Goal: Information Seeking & Learning: Find specific fact

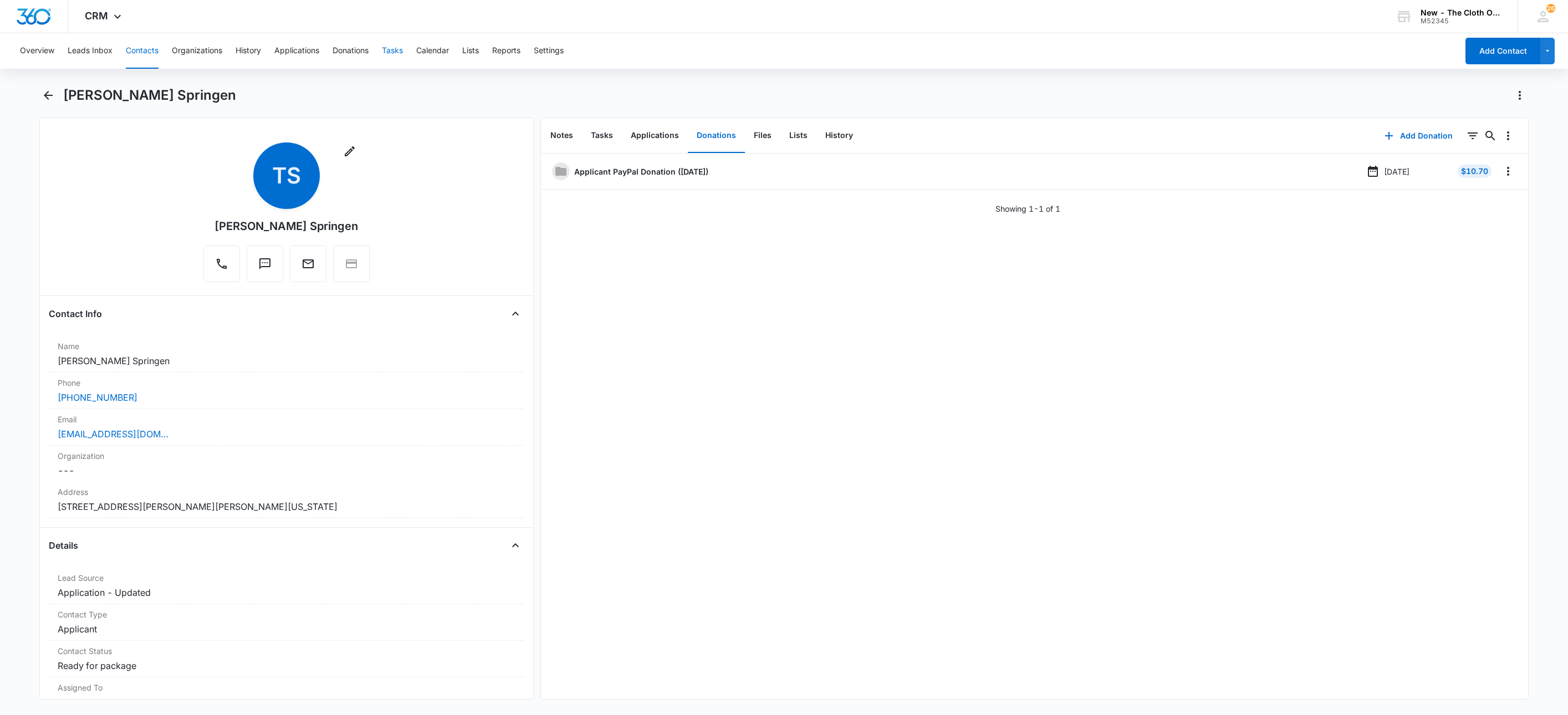
click at [397, 49] on button "Tasks" at bounding box center [392, 50] width 21 height 35
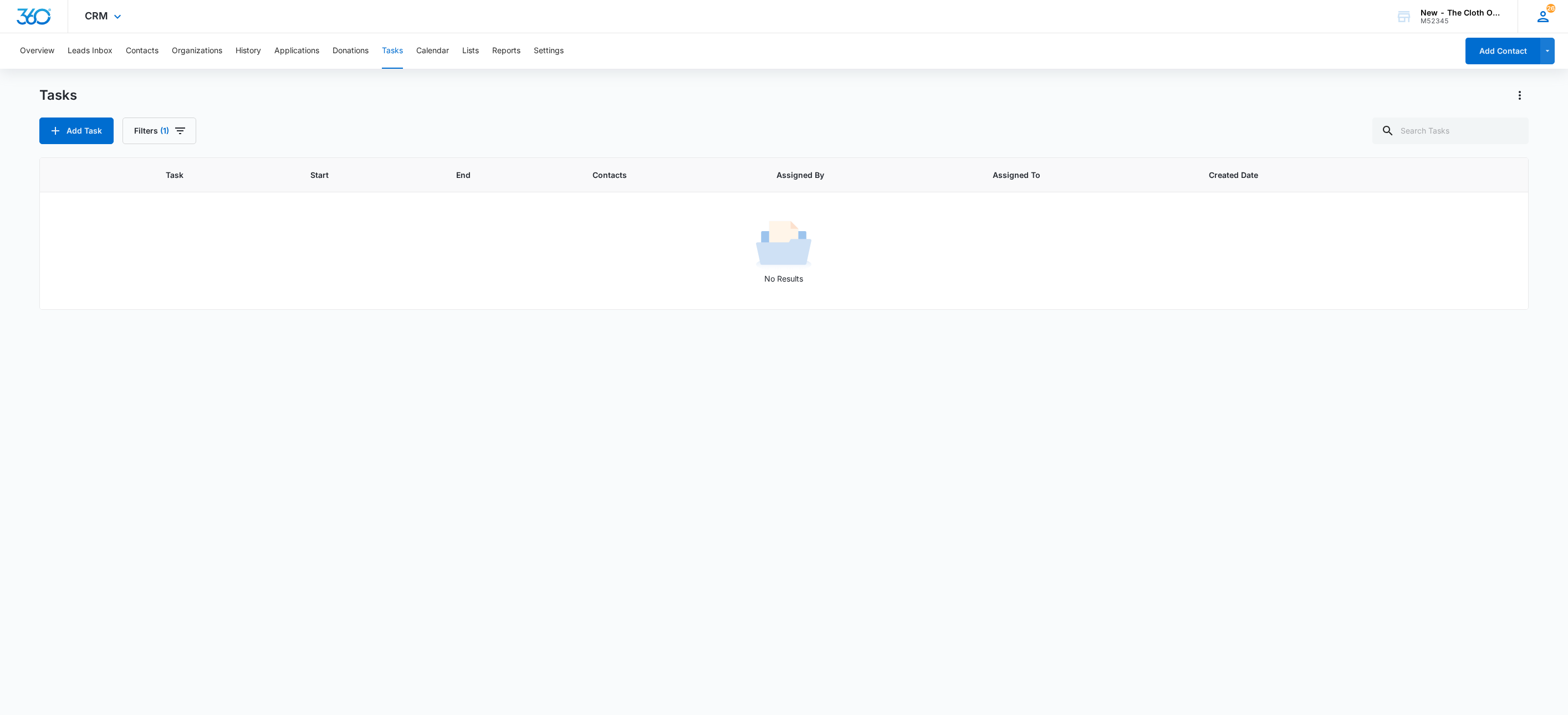
click at [1542, 17] on icon at bounding box center [1543, 16] width 16 height 16
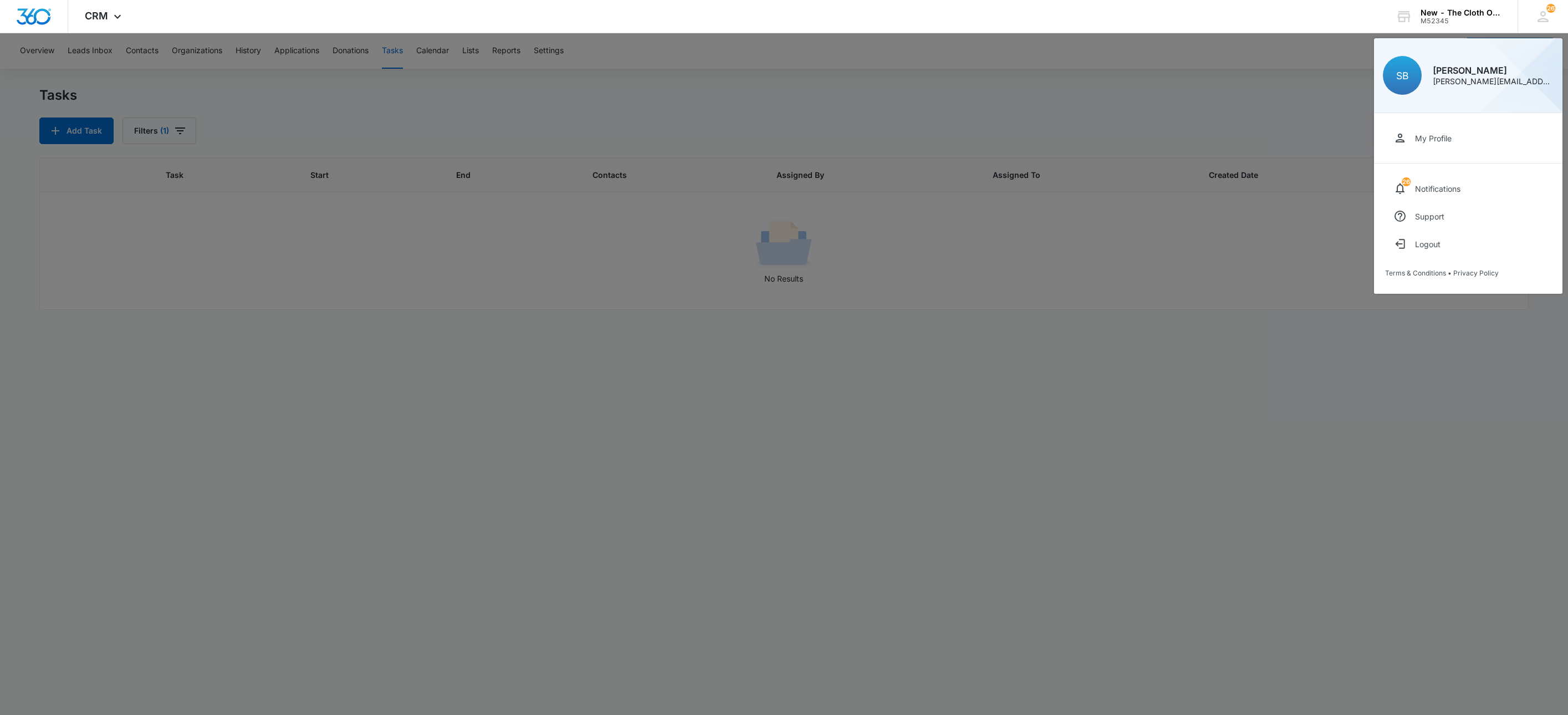
click at [348, 115] on div at bounding box center [784, 357] width 1568 height 715
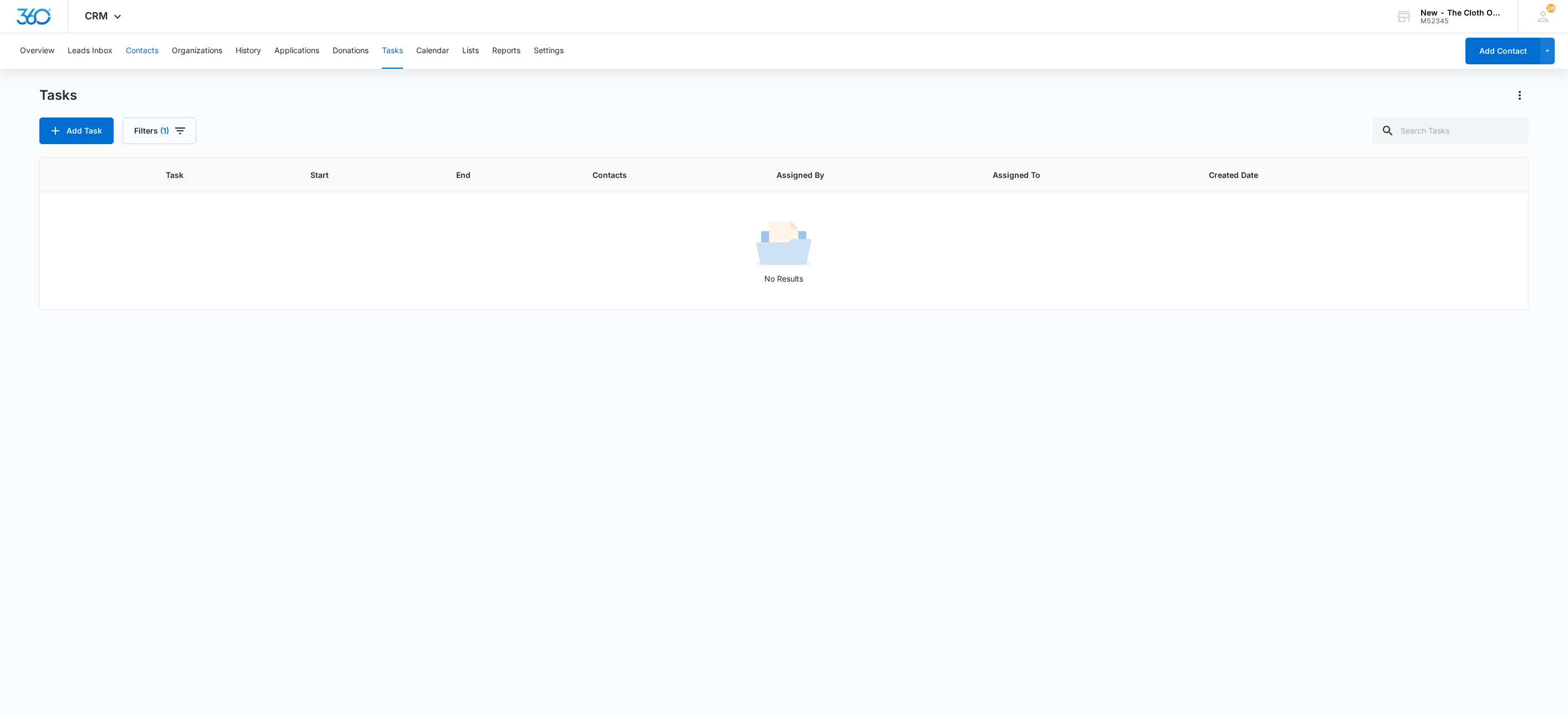
click at [137, 49] on button "Contacts" at bounding box center [142, 50] width 33 height 35
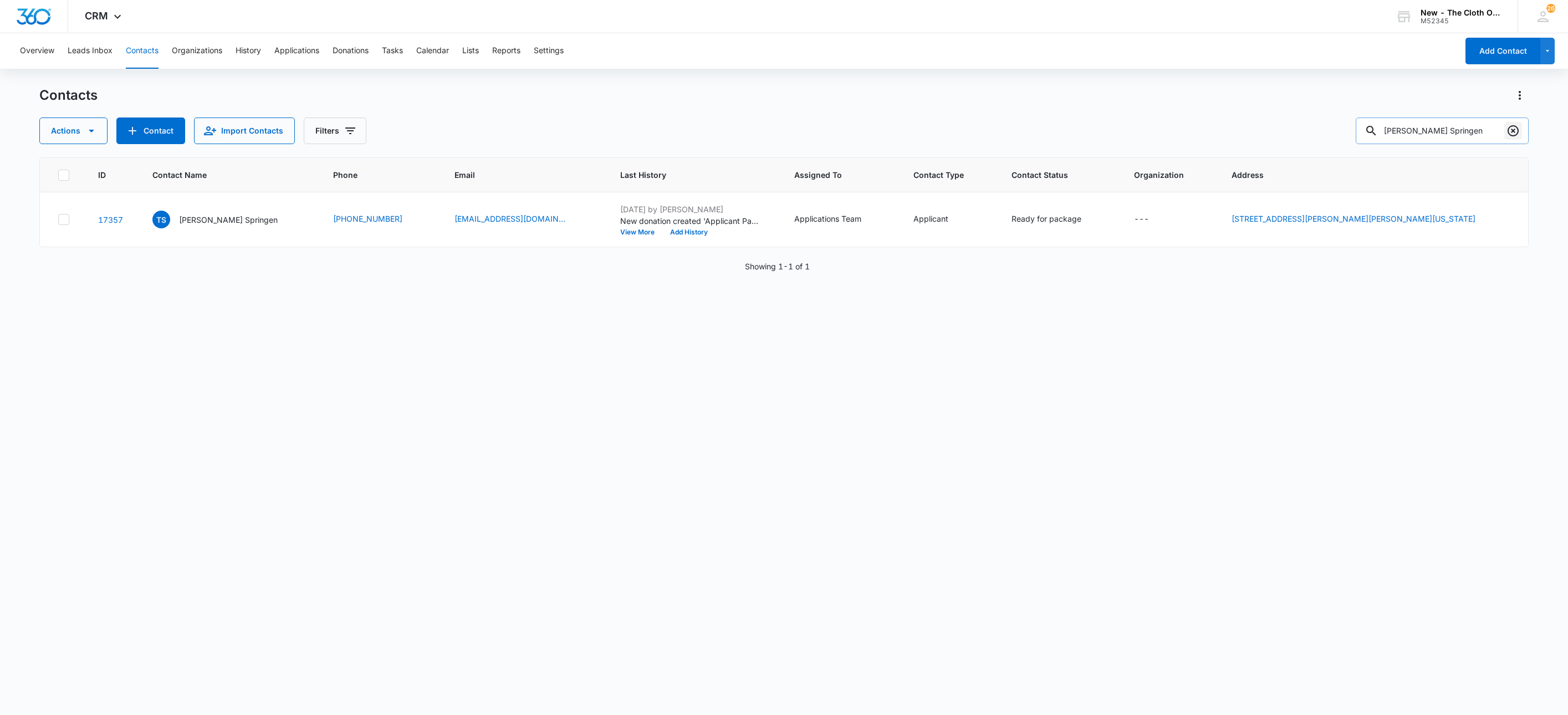
click at [1514, 137] on icon "Clear" at bounding box center [1513, 131] width 13 height 13
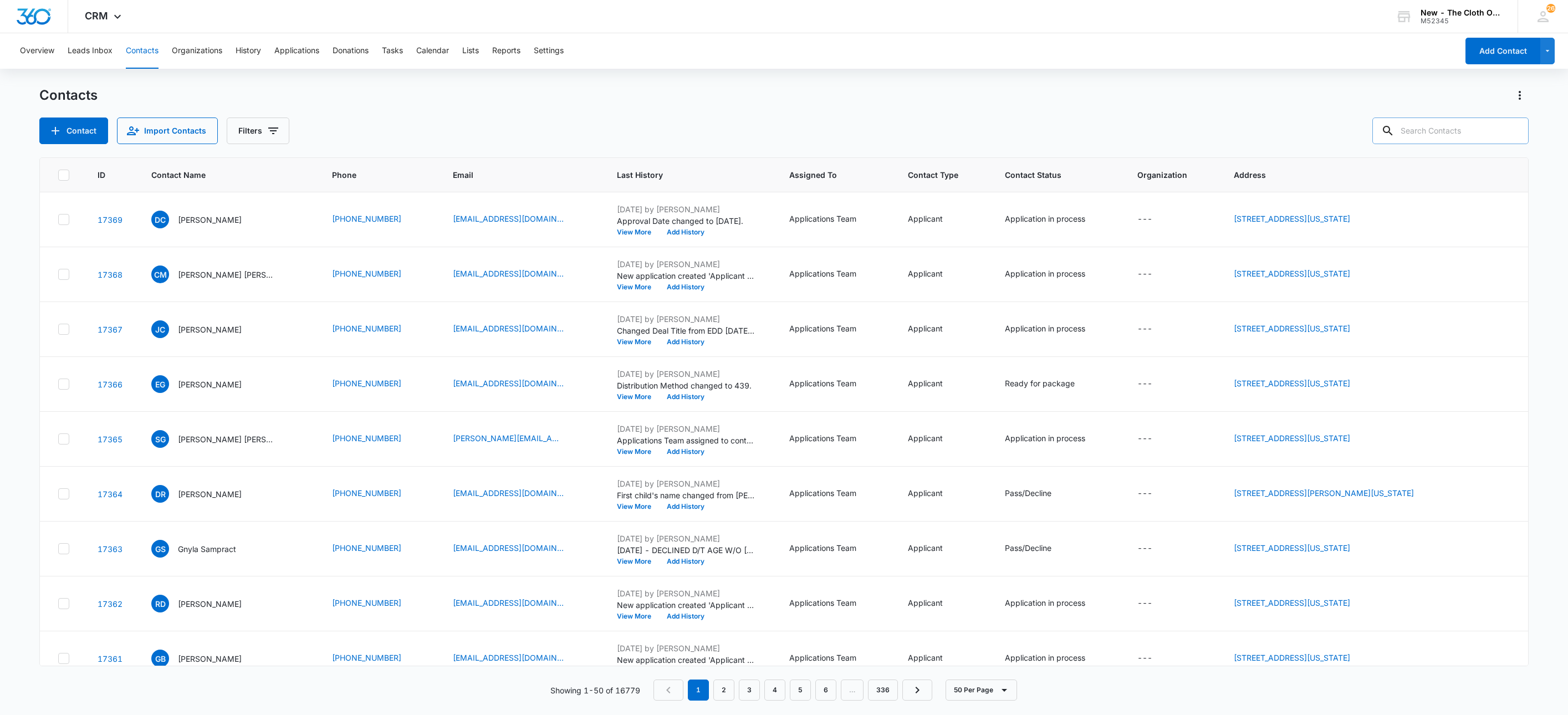
click at [151, 53] on button "Contacts" at bounding box center [142, 50] width 33 height 35
click at [411, 105] on div "Contacts Contact Import Contacts Filters" at bounding box center [784, 115] width 1490 height 58
click at [140, 50] on button "Contacts" at bounding box center [142, 50] width 33 height 35
click at [397, 52] on button "Tasks" at bounding box center [392, 50] width 21 height 35
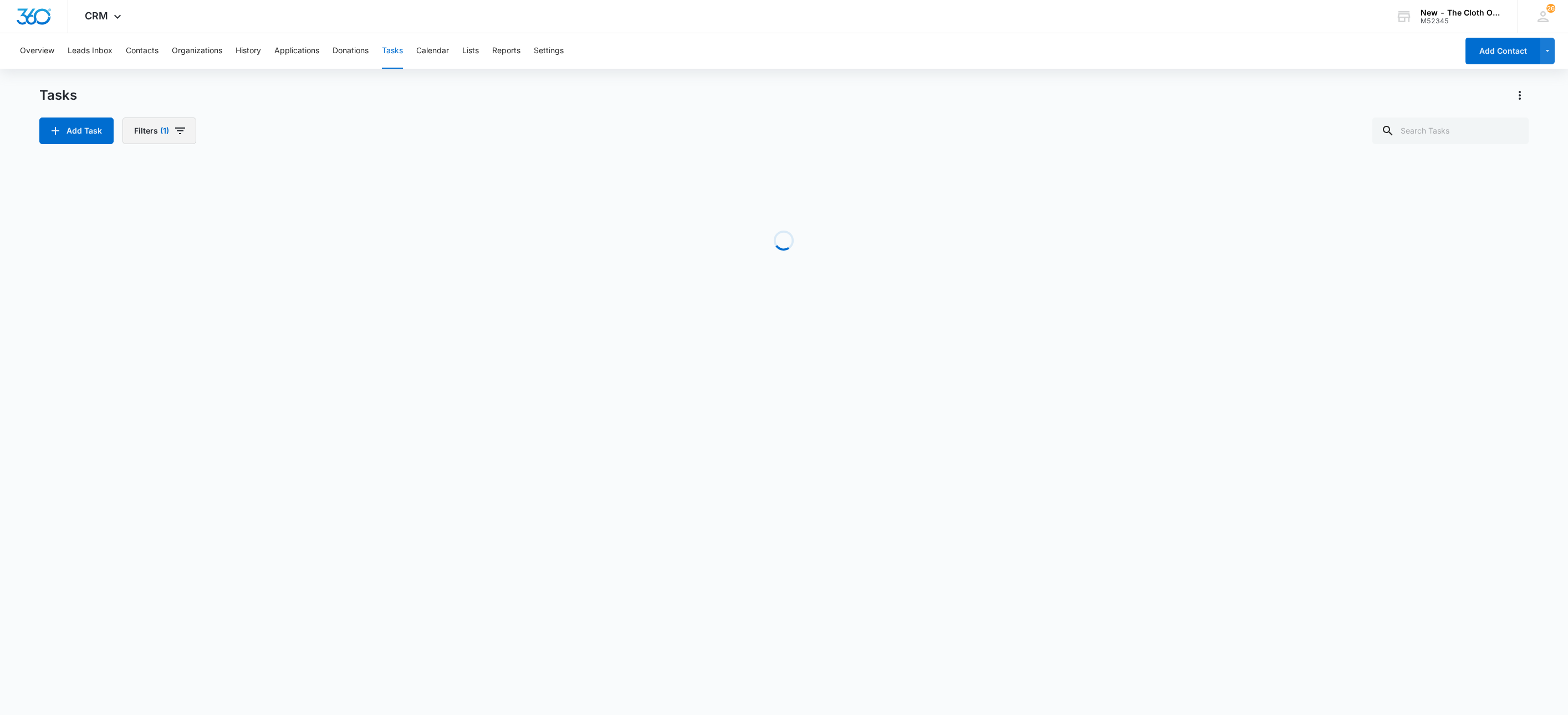
click at [133, 135] on button "Filters (1)" at bounding box center [160, 131] width 74 height 26
click at [257, 314] on button "Clear All" at bounding box center [200, 308] width 128 height 21
click at [247, 200] on button "Show Assigned To filters" at bounding box center [255, 201] width 18 height 18
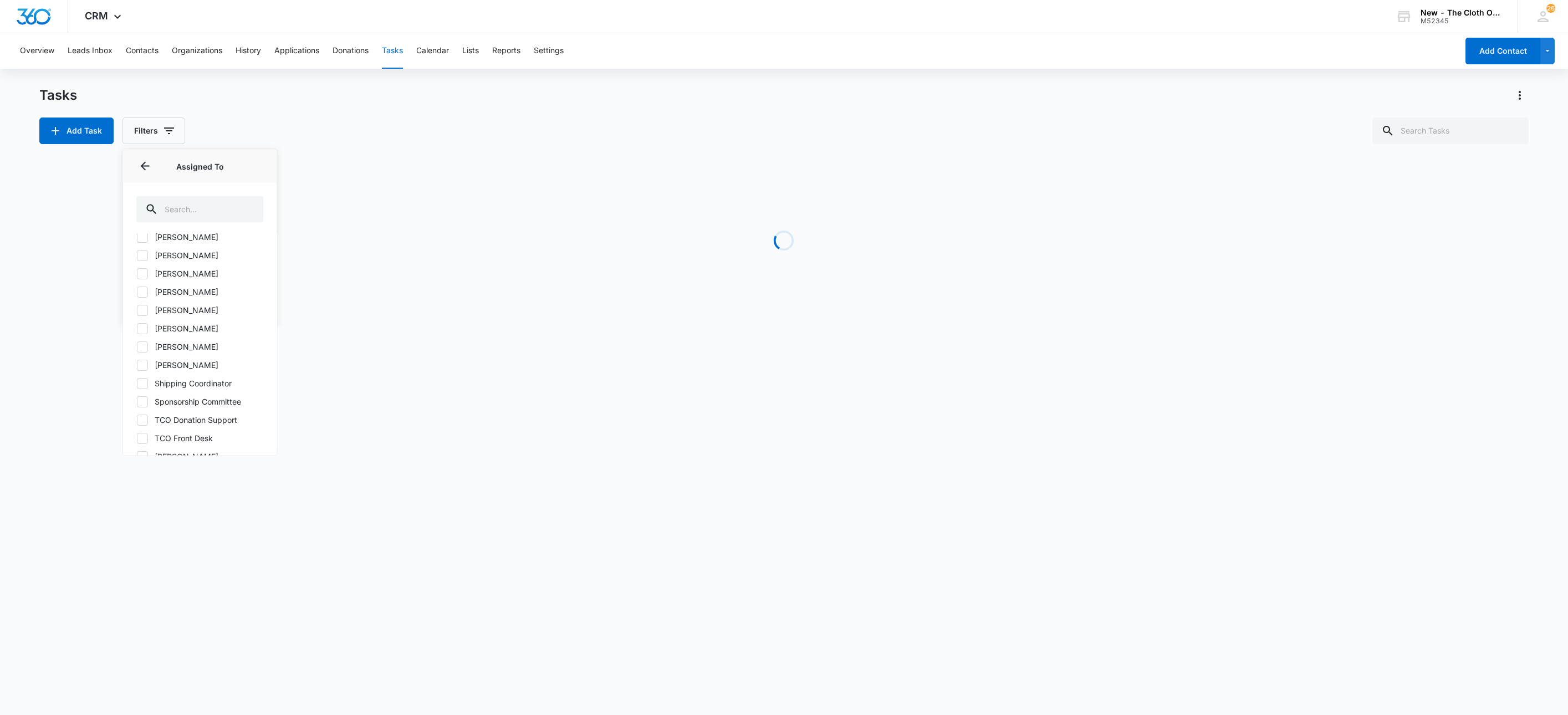
scroll to position [657, 0]
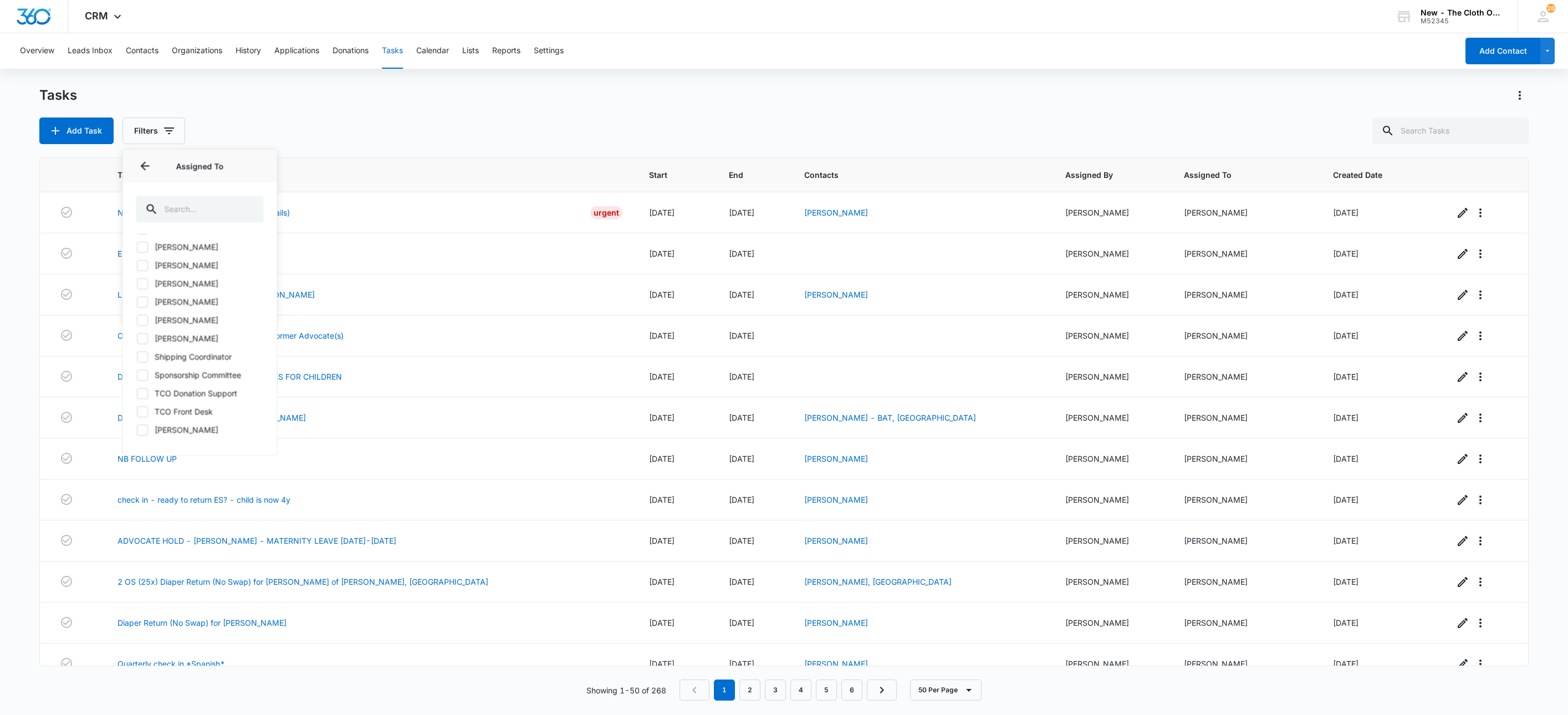
click at [167, 299] on label "[PERSON_NAME]" at bounding box center [200, 302] width 128 height 12
click at [137, 302] on input "[PERSON_NAME]" at bounding box center [137, 302] width 1 height 1
checkbox input "true"
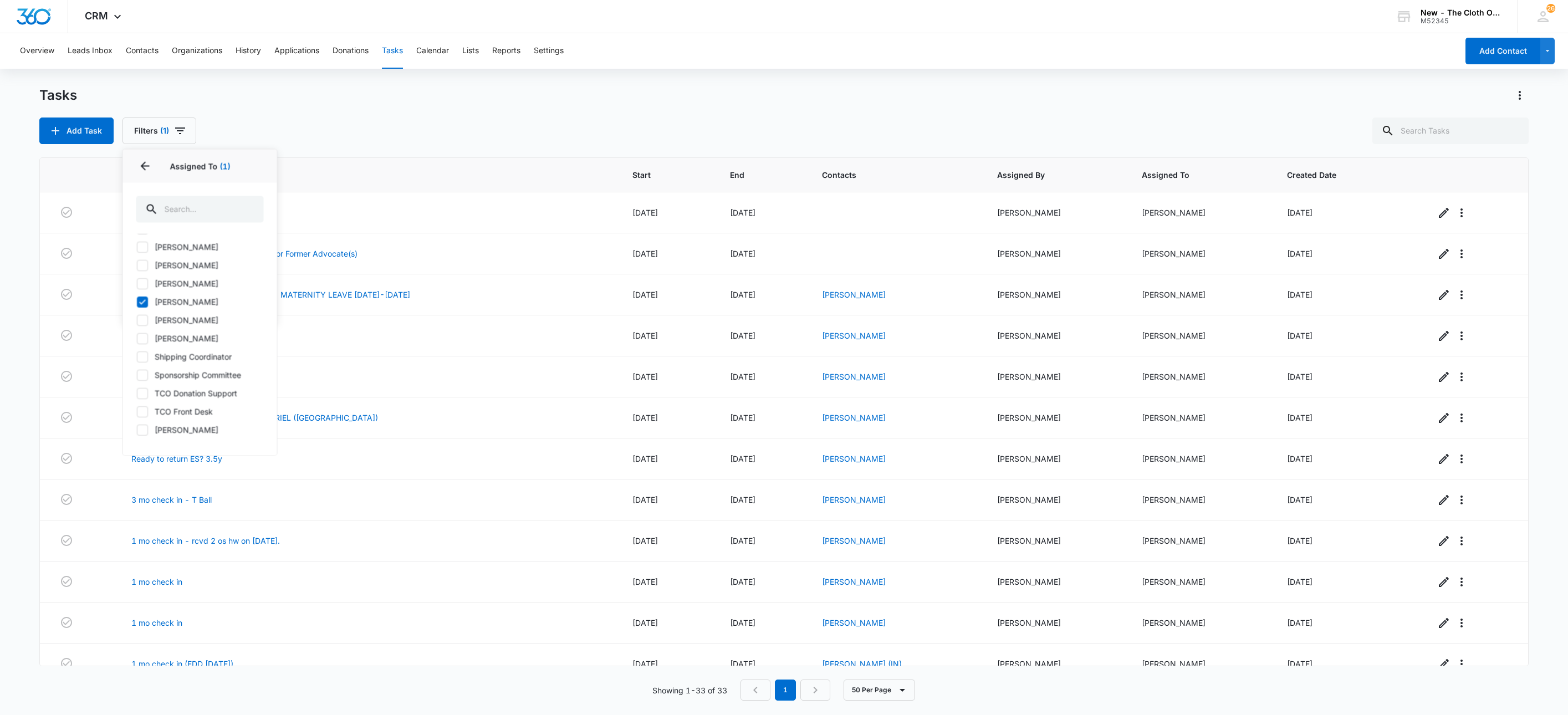
click at [789, 104] on div "Tasks Add Task Filters (1) Assigned By Assigned To 1 Assigned To (1) All Users …" at bounding box center [784, 115] width 1490 height 58
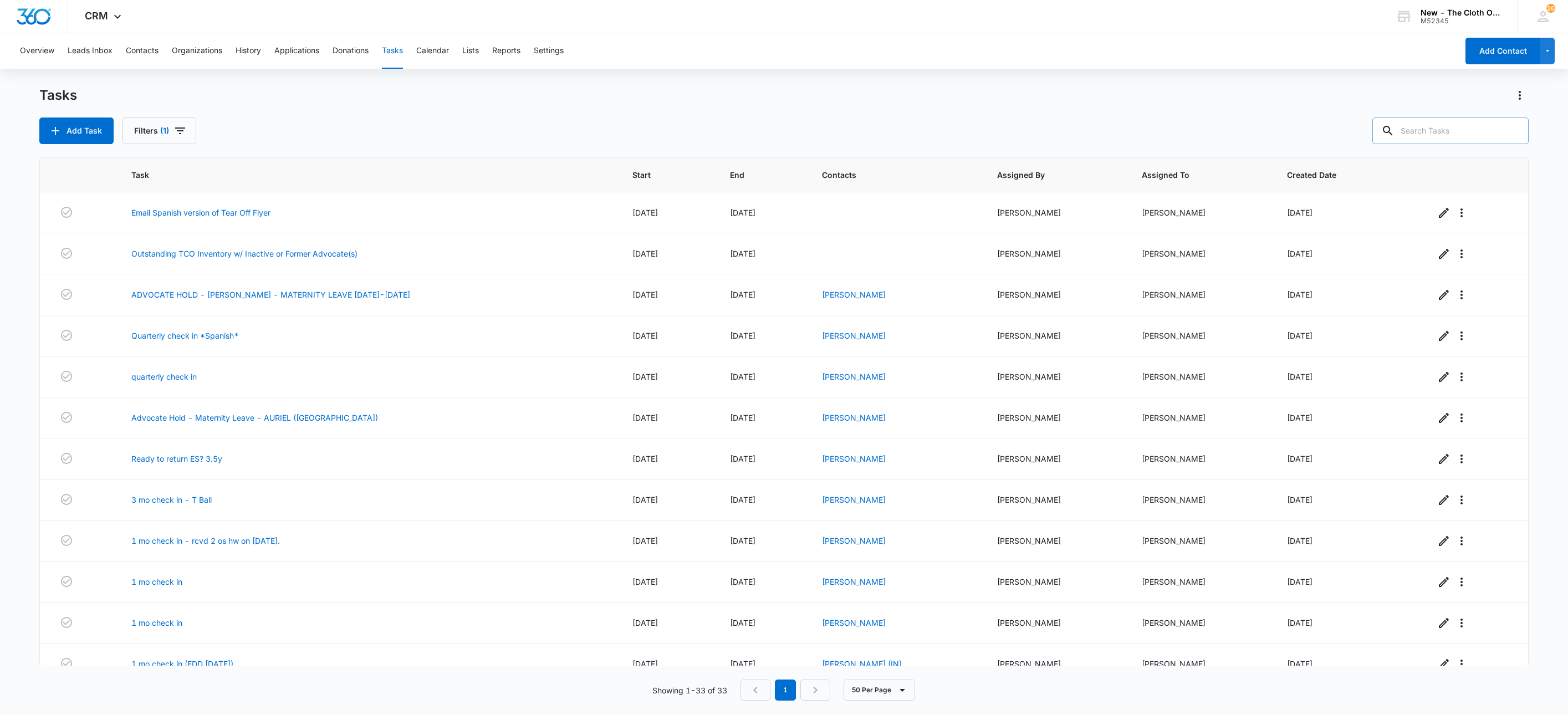
click at [1478, 137] on input "text" at bounding box center [1450, 131] width 156 height 26
type input "ship"
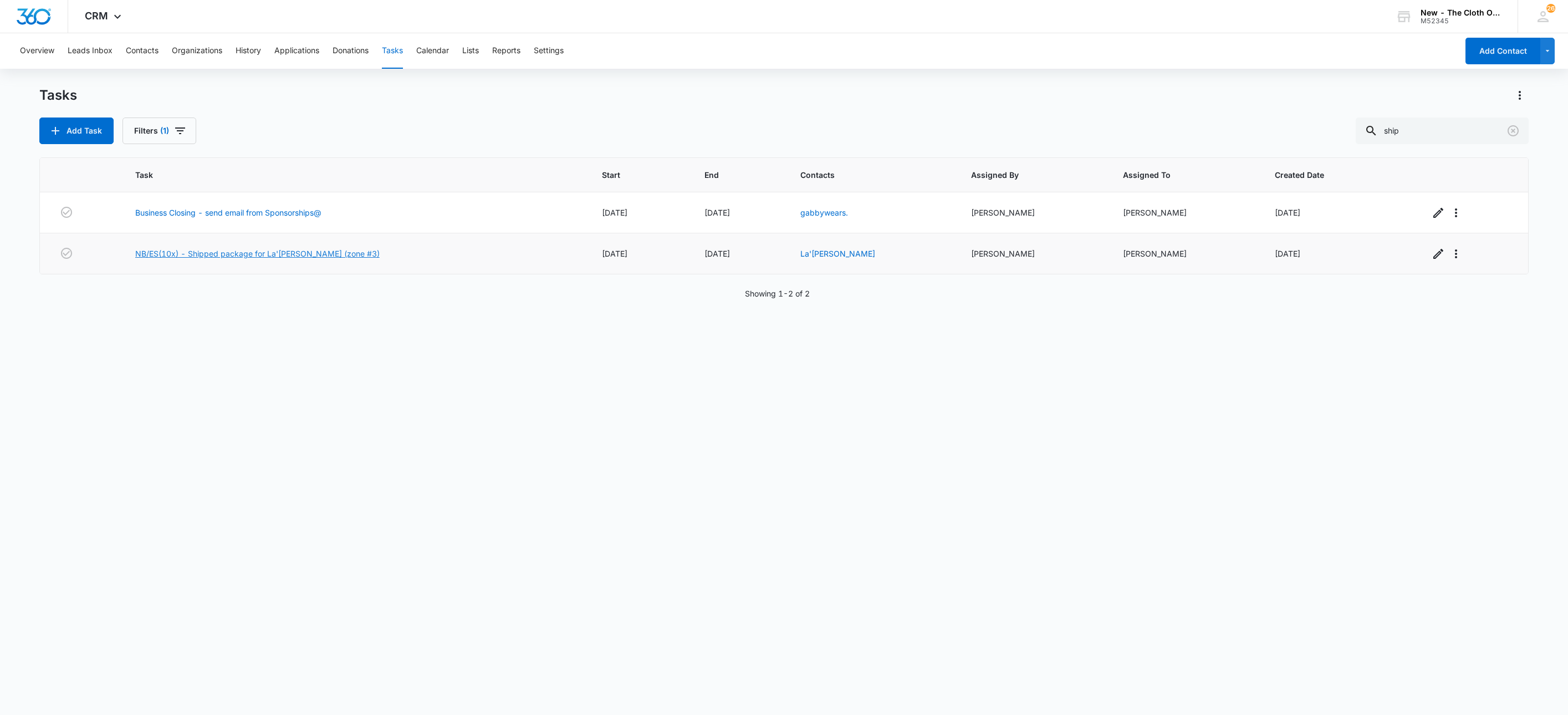
click at [239, 256] on link "NB/ES(10x) - Shipped package for La'shae Martin (zone #3)" at bounding box center [257, 253] width 244 height 12
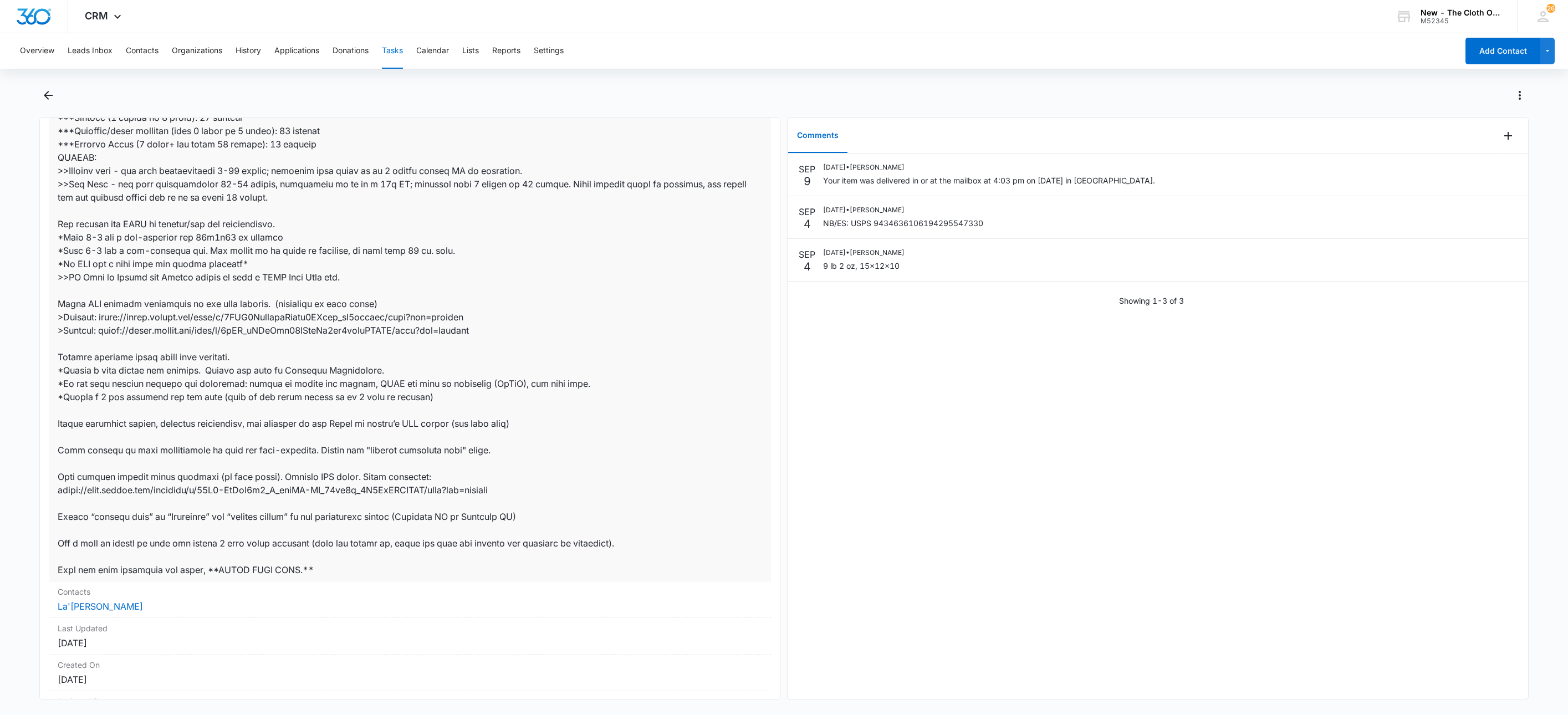
scroll to position [472, 0]
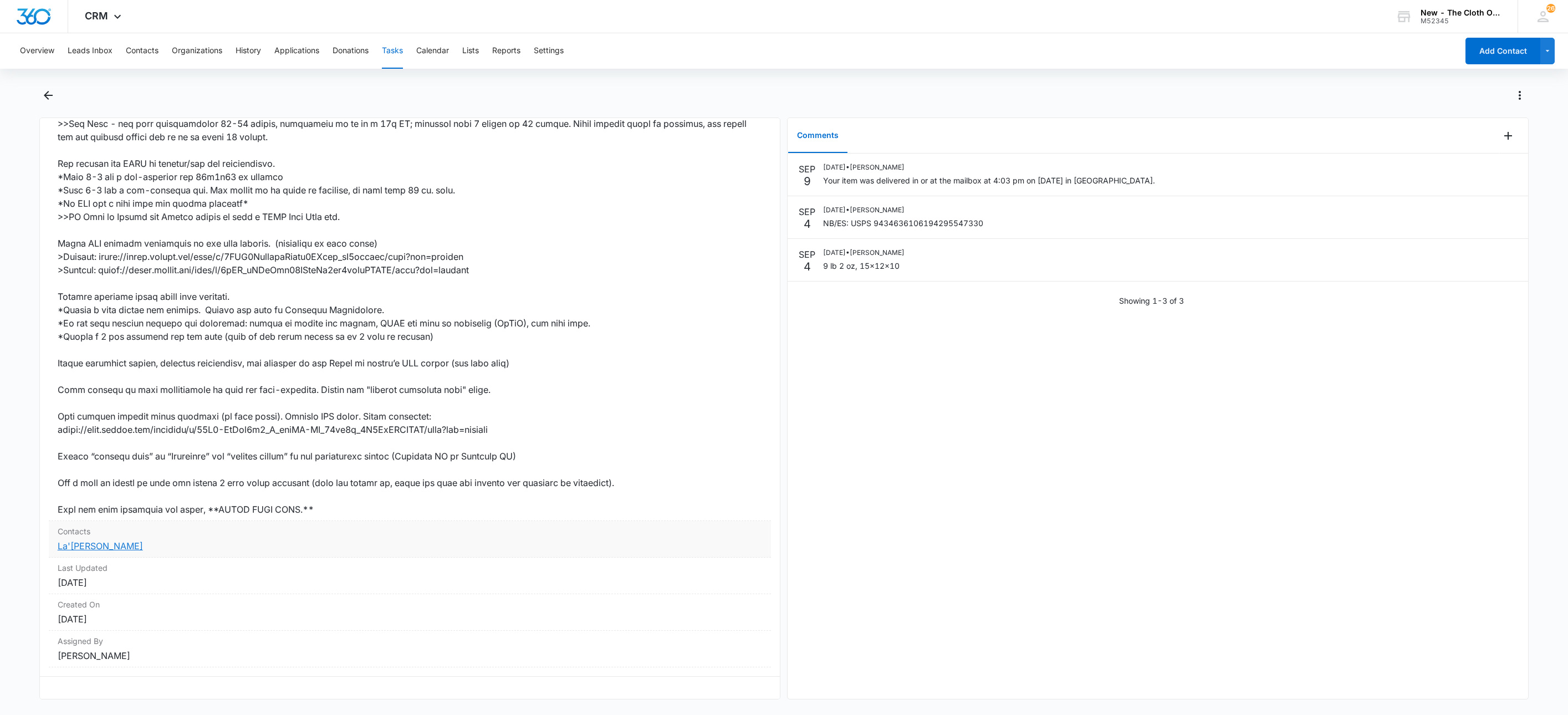
click at [109, 541] on link "La'shae Martin" at bounding box center [100, 546] width 86 height 11
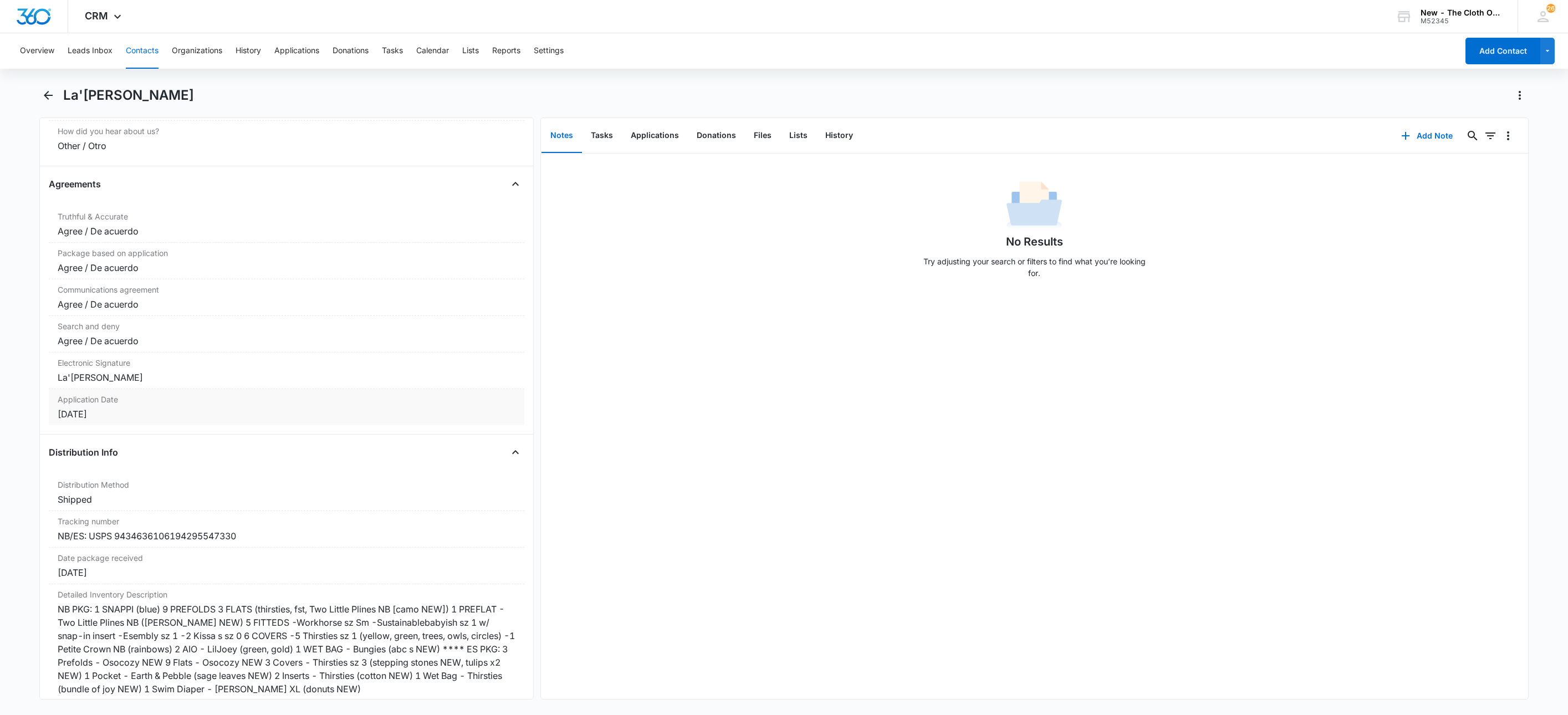
scroll to position [2328, 0]
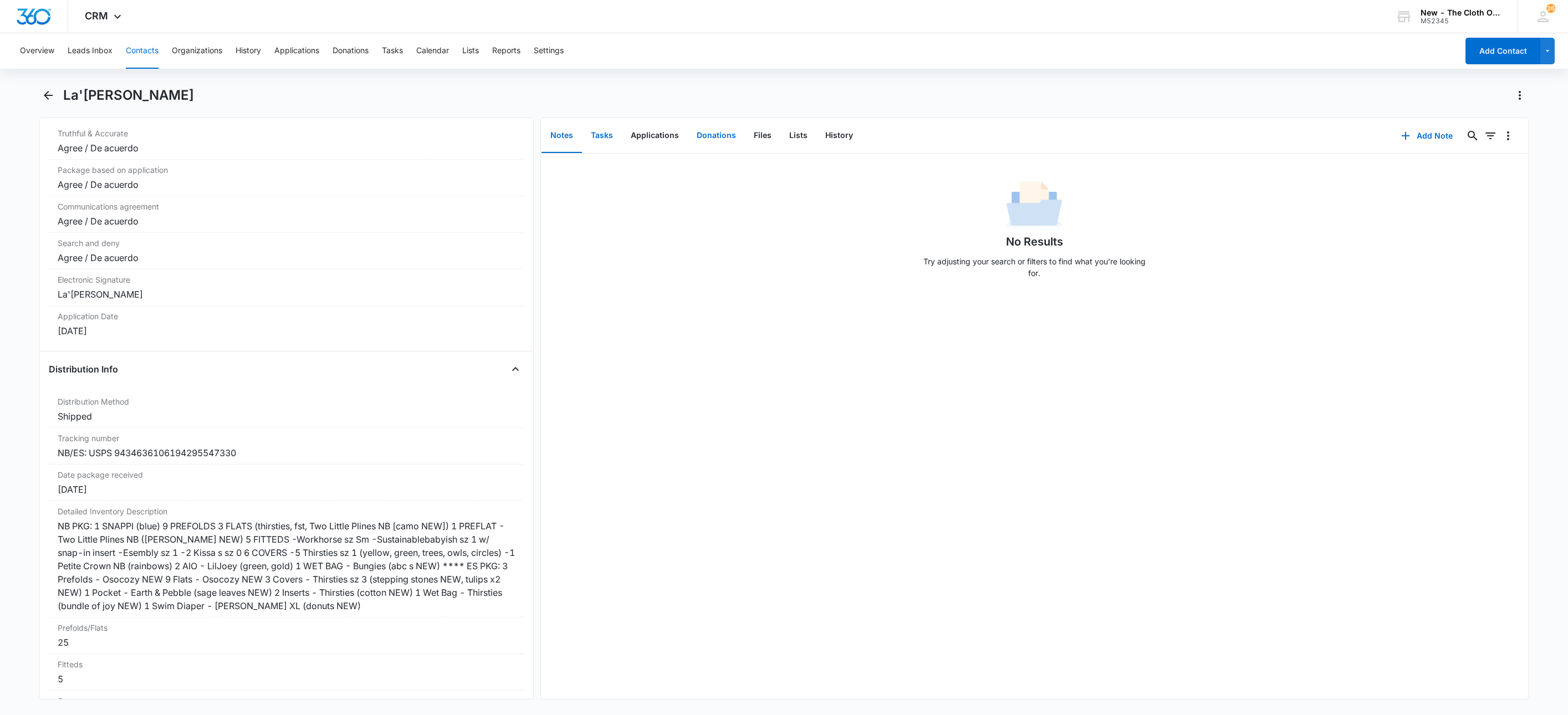
drag, startPoint x: 602, startPoint y: 135, endPoint x: 721, endPoint y: 151, distance: 120.1
click at [602, 133] on button "Tasks" at bounding box center [601, 136] width 40 height 35
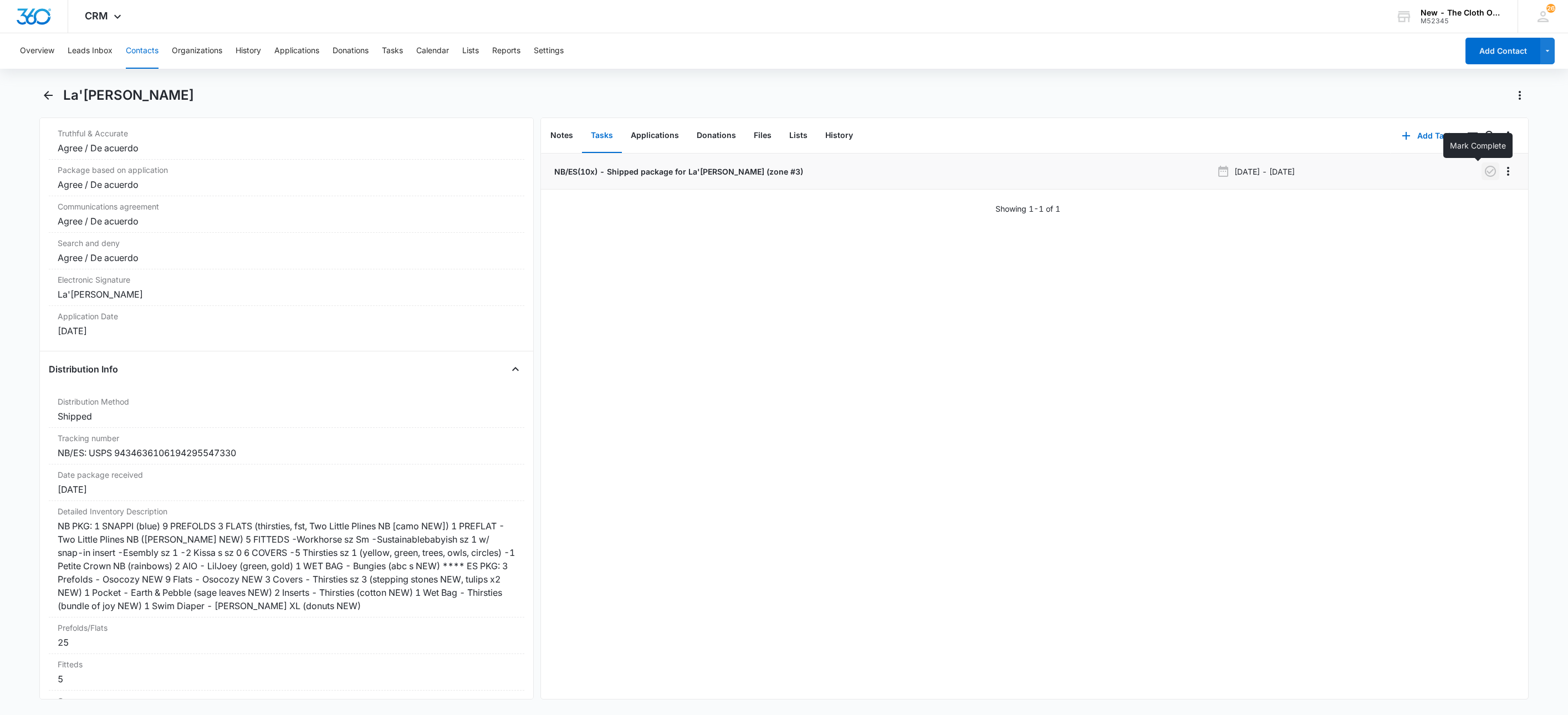
click at [1485, 174] on icon "button" at bounding box center [1490, 170] width 11 height 11
click at [401, 50] on button "Tasks" at bounding box center [392, 50] width 21 height 35
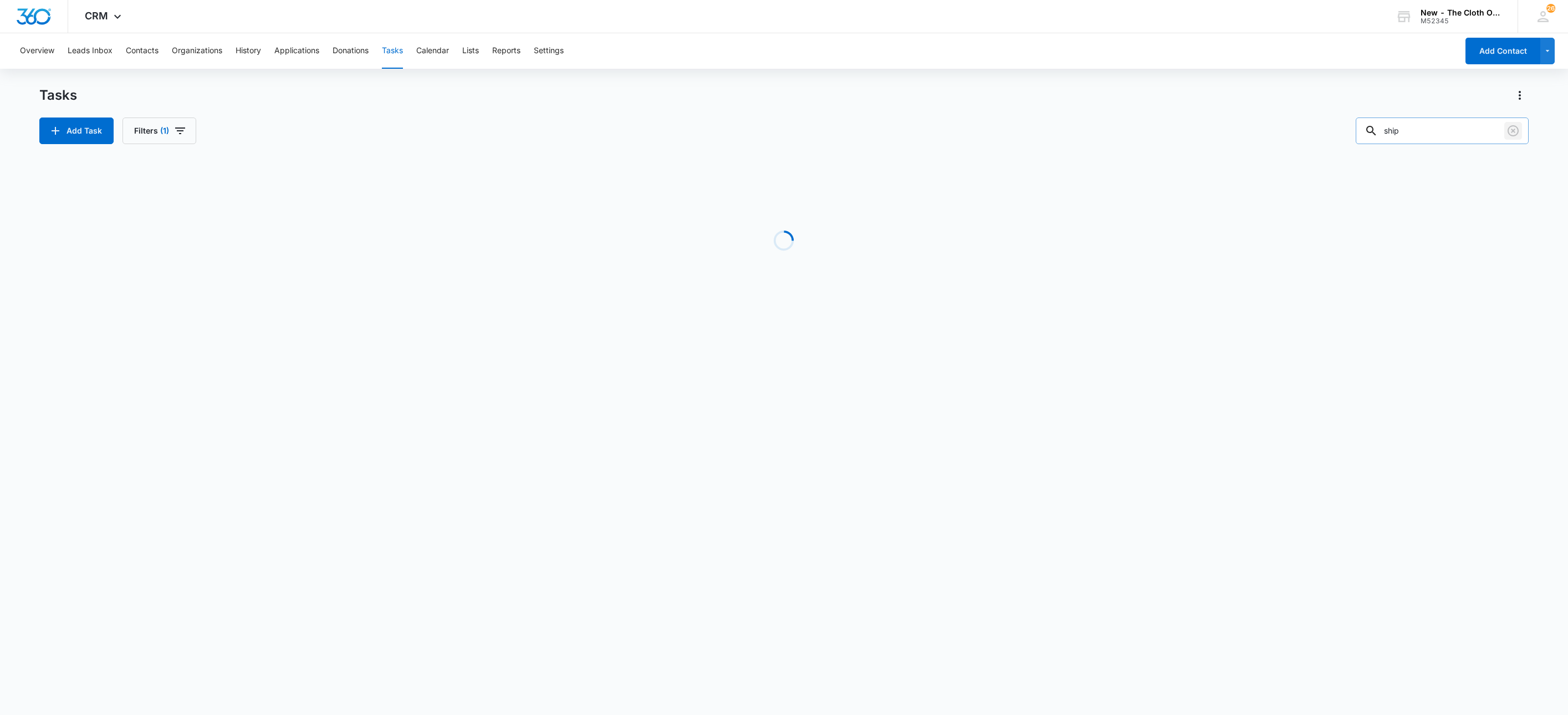
click at [1516, 128] on icon "Clear" at bounding box center [1513, 131] width 13 height 13
click at [187, 130] on button "Filters (1)" at bounding box center [160, 131] width 74 height 26
drag, startPoint x: 223, startPoint y: 311, endPoint x: 225, endPoint y: 293, distance: 18.1
click at [223, 310] on button "Clear All" at bounding box center [200, 308] width 128 height 21
click at [255, 202] on icon "Show Assigned To filters" at bounding box center [255, 201] width 2 height 6
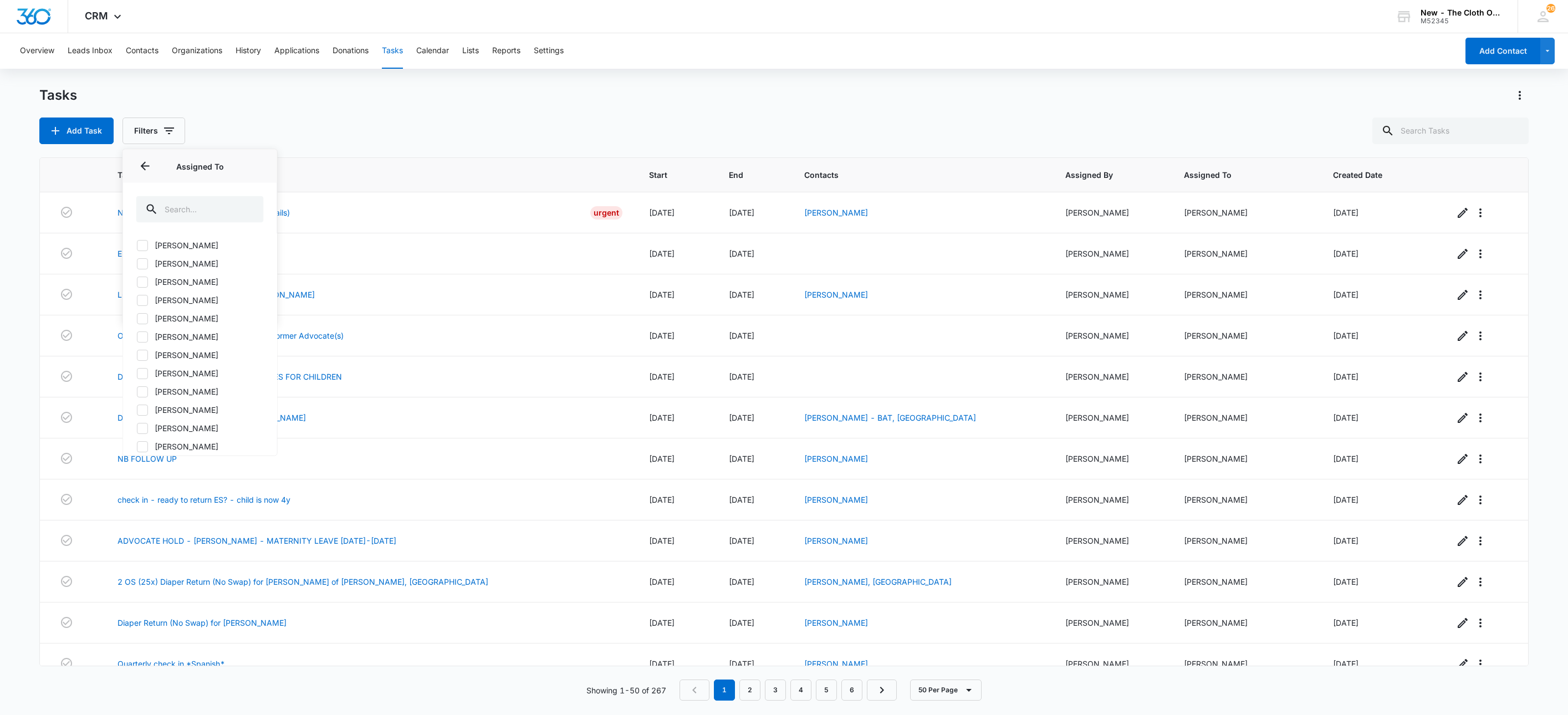
scroll to position [657, 0]
click at [143, 286] on icon at bounding box center [142, 284] width 10 height 10
click at [137, 285] on input "Sadie Cora" at bounding box center [137, 284] width 1 height 1
checkbox input "true"
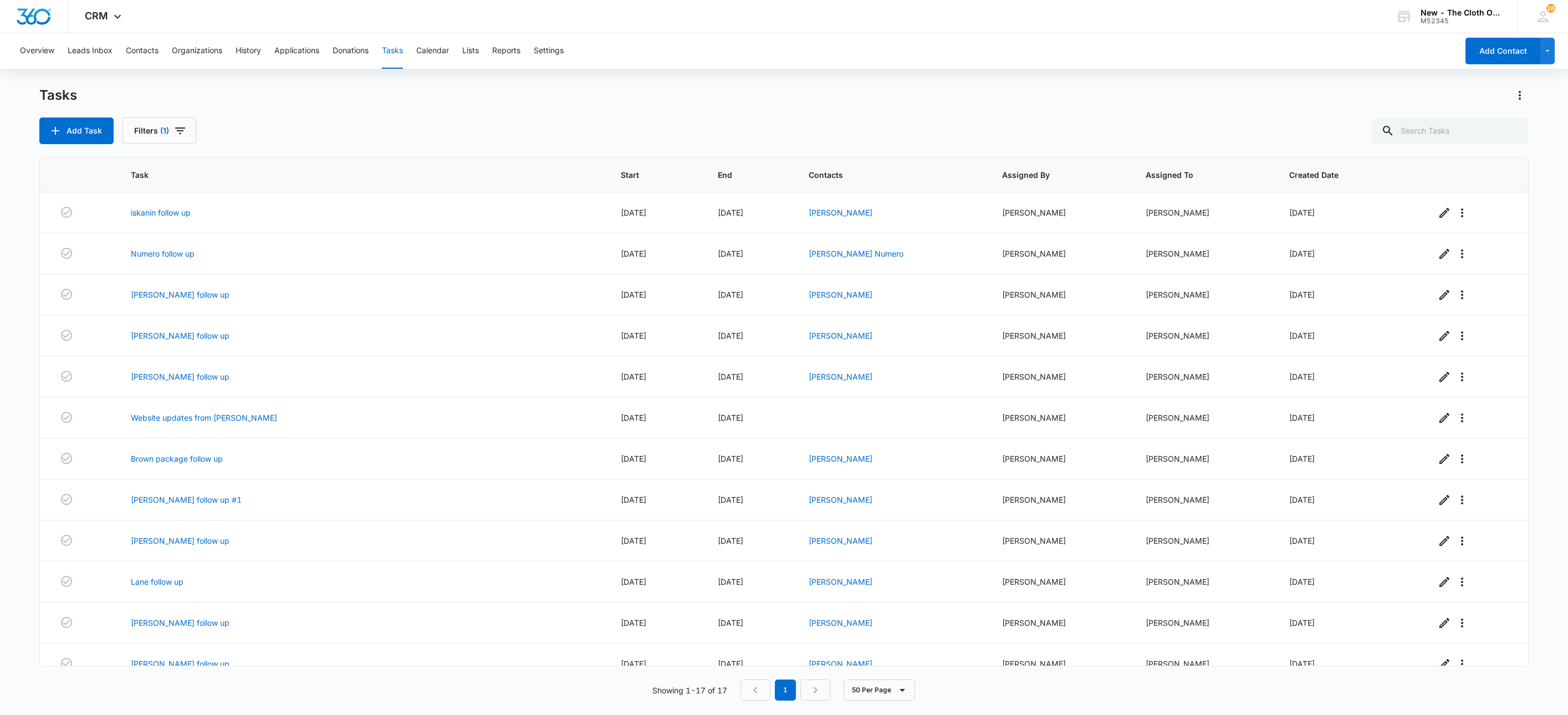
click at [291, 92] on div "Tasks" at bounding box center [784, 95] width 1490 height 18
click at [145, 165] on th "Task" at bounding box center [363, 175] width 490 height 35
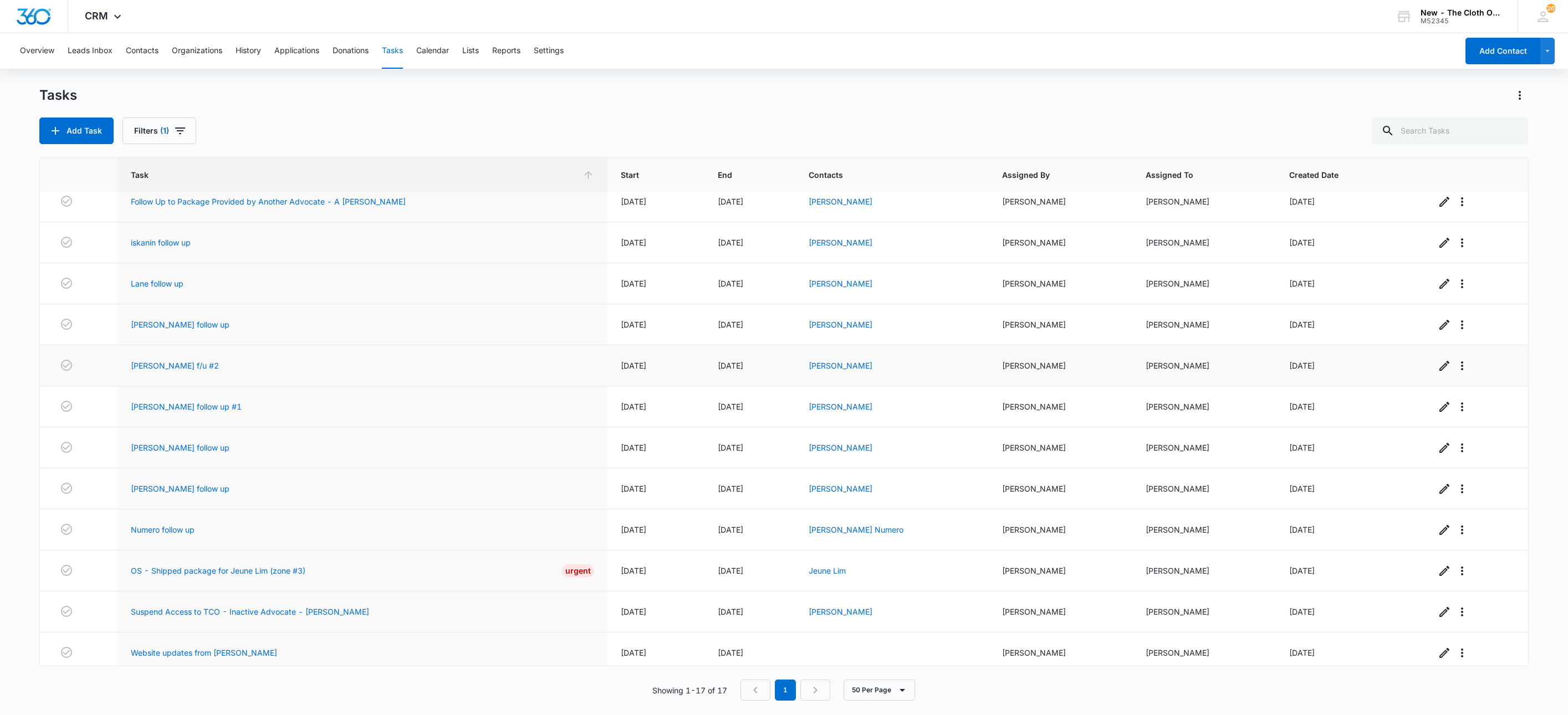
scroll to position [238, 0]
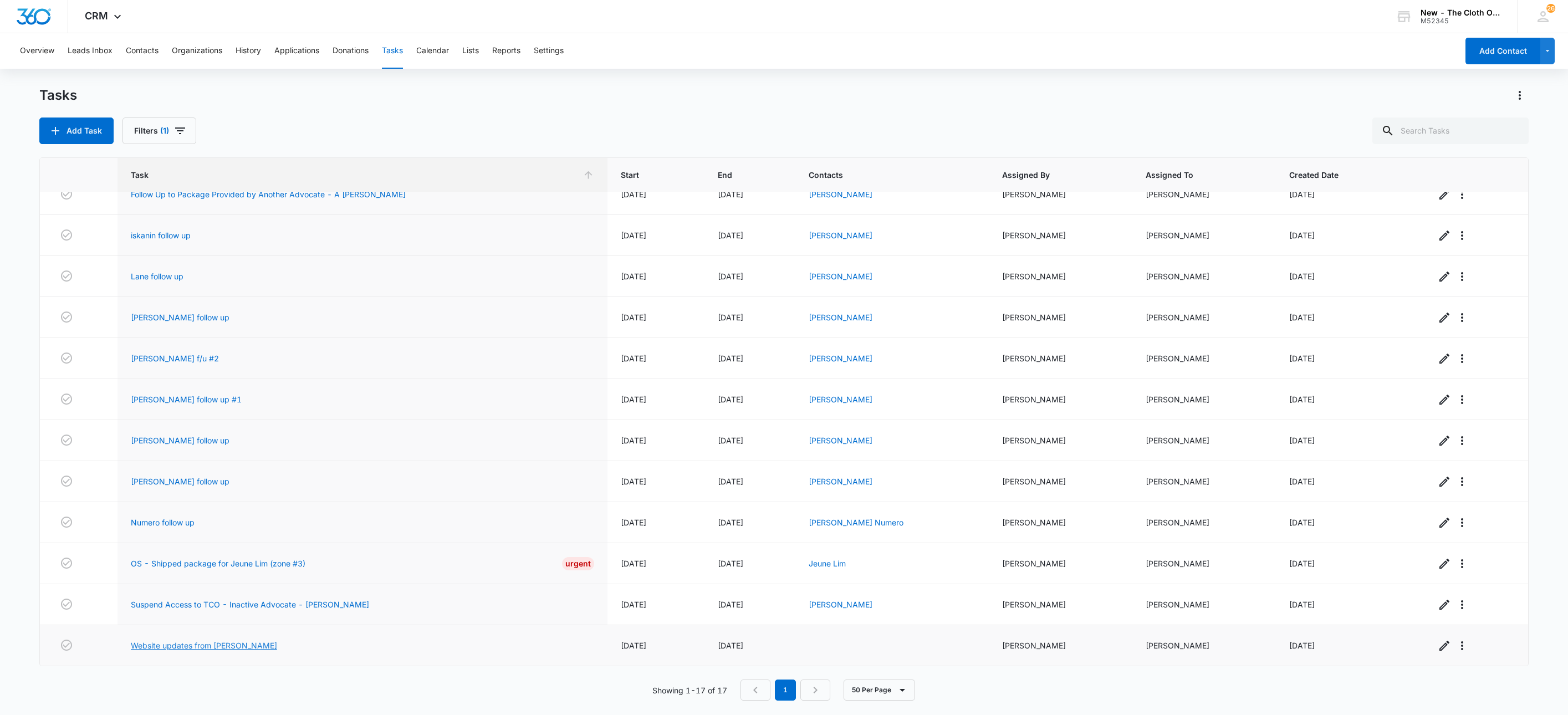
click at [194, 643] on link "Website updates from Zoe" at bounding box center [204, 645] width 146 height 12
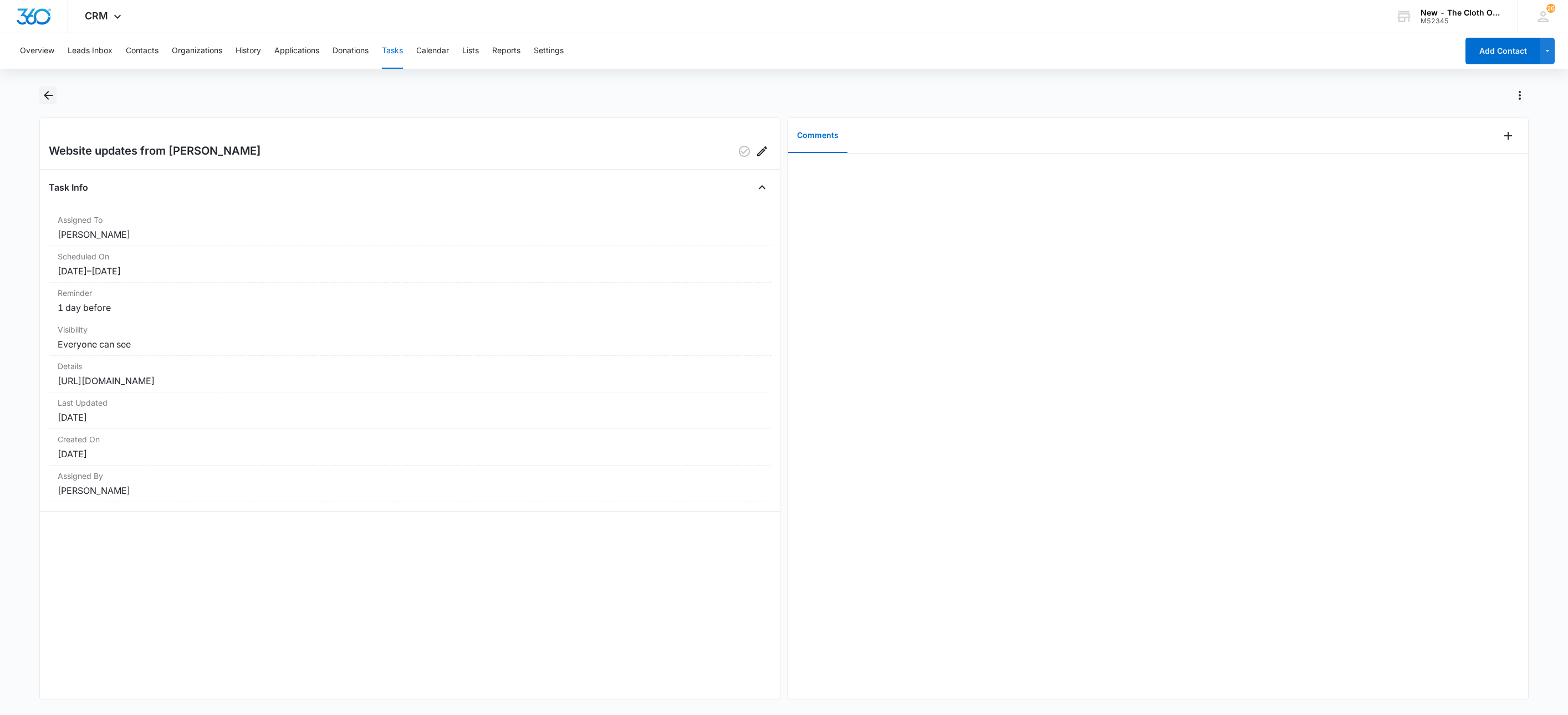
click at [52, 89] on icon "Back" at bounding box center [49, 95] width 13 height 13
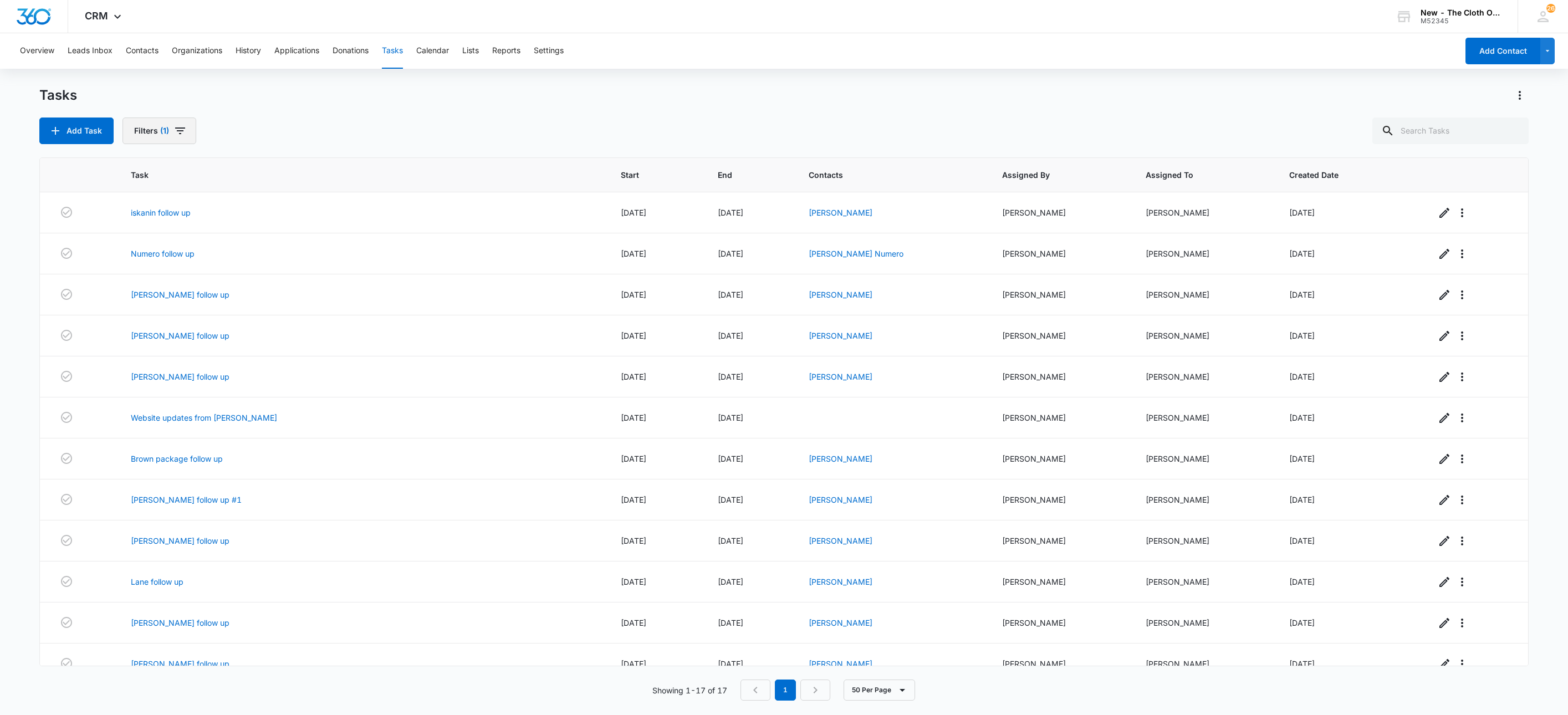
click at [141, 132] on button "Filters (1)" at bounding box center [160, 131] width 74 height 26
click at [243, 310] on button "Clear All" at bounding box center [200, 308] width 128 height 21
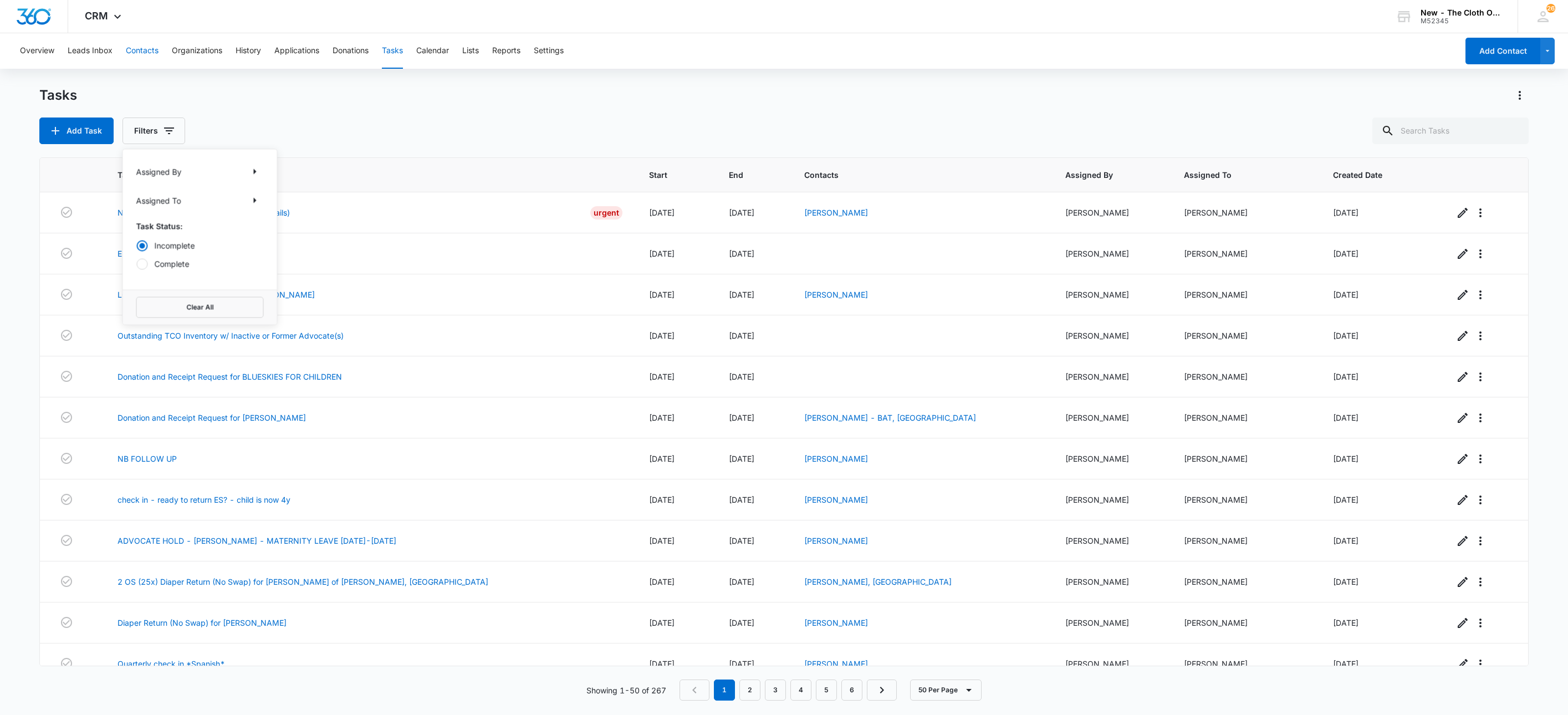
click at [141, 52] on button "Contacts" at bounding box center [142, 50] width 33 height 35
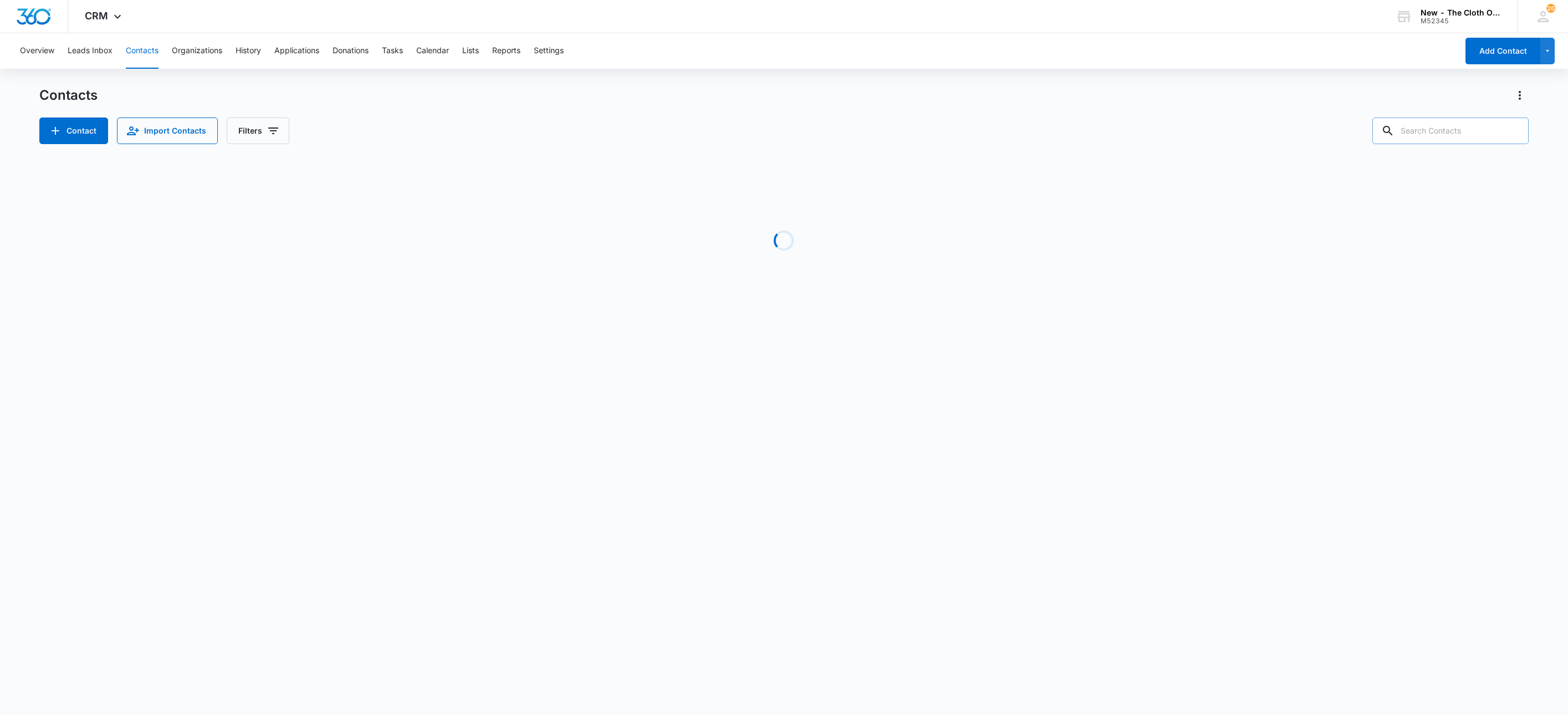
click at [1465, 128] on input "text" at bounding box center [1450, 131] width 156 height 26
paste input "namo4092@colorado.edu,"
type input "namo4092@colorado.edu"
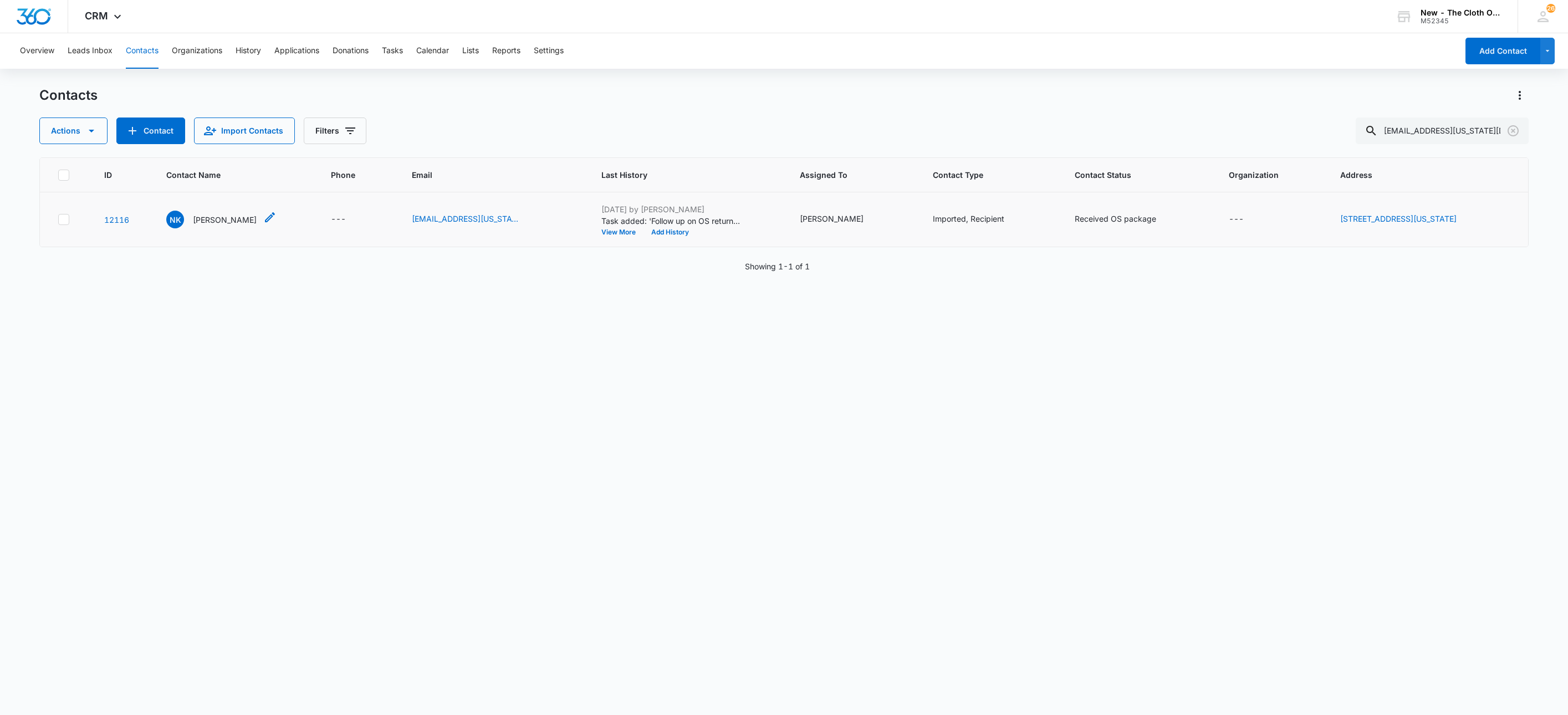
click at [206, 216] on p "Natalya Kimerer" at bounding box center [224, 220] width 63 height 12
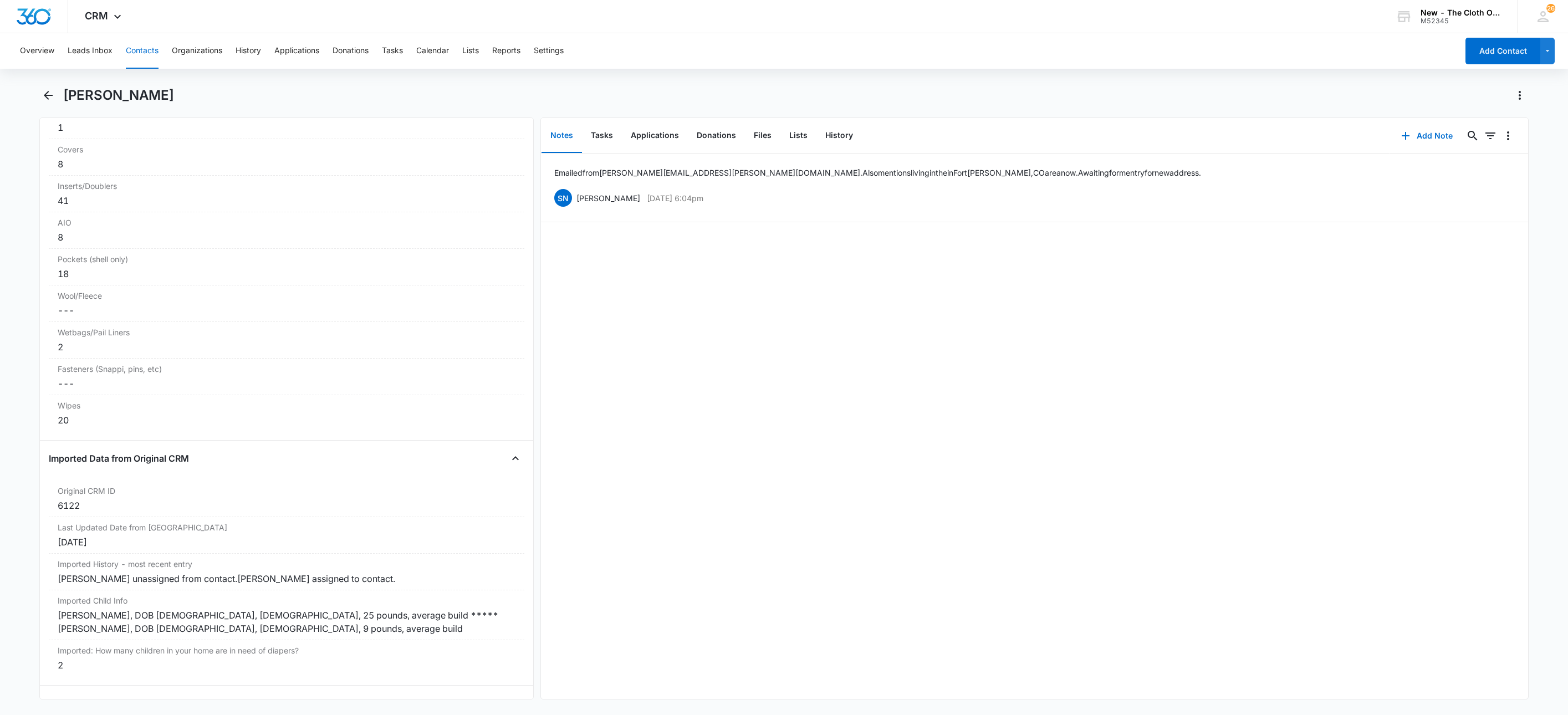
scroll to position [3005, 0]
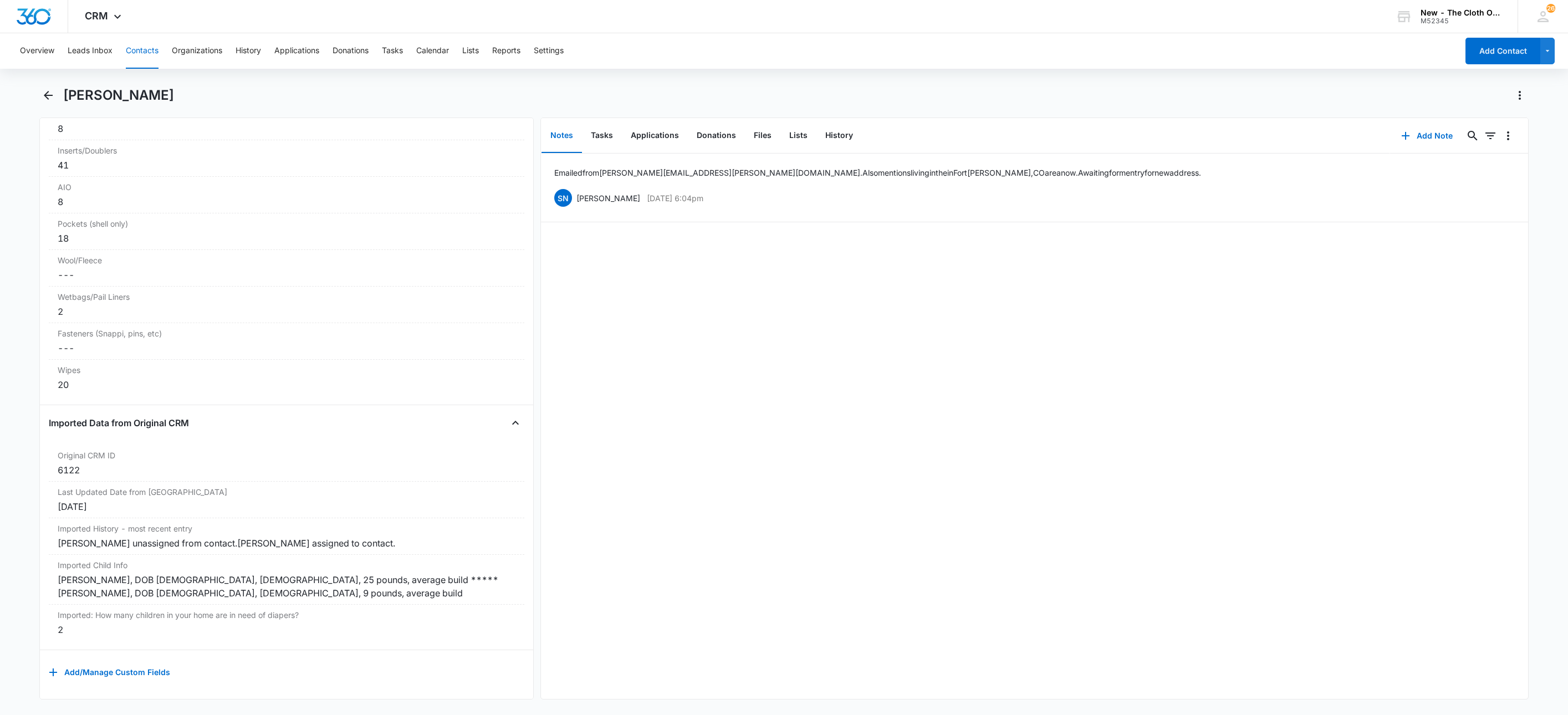
click at [140, 57] on button "Contacts" at bounding box center [142, 50] width 33 height 35
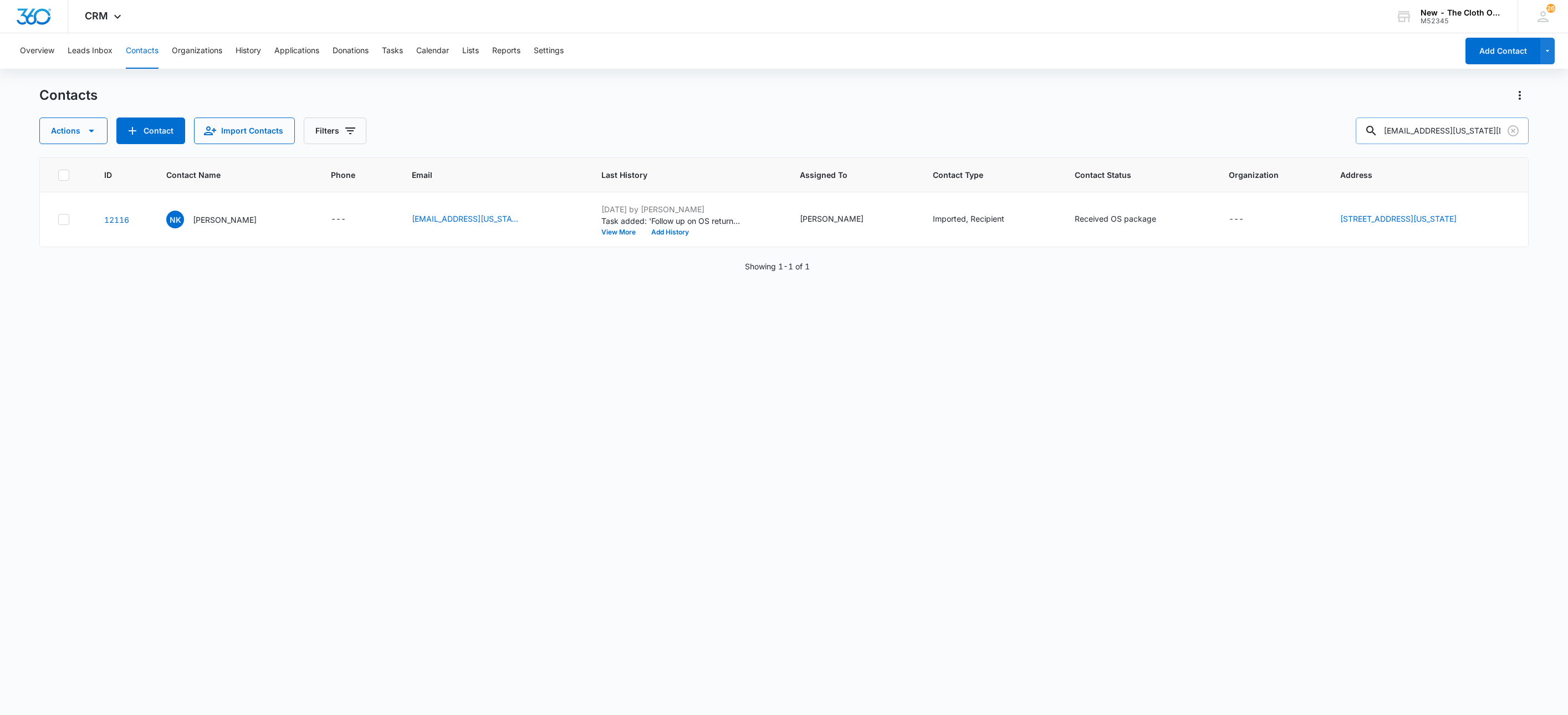
click at [1421, 123] on input "namo4092@colorado.edu" at bounding box center [1442, 131] width 173 height 26
click at [1422, 123] on input "namo4092@colorado.edu" at bounding box center [1442, 131] width 173 height 26
paste input "jburden20@gmail.com"
type input "jburden20@gmail.com"
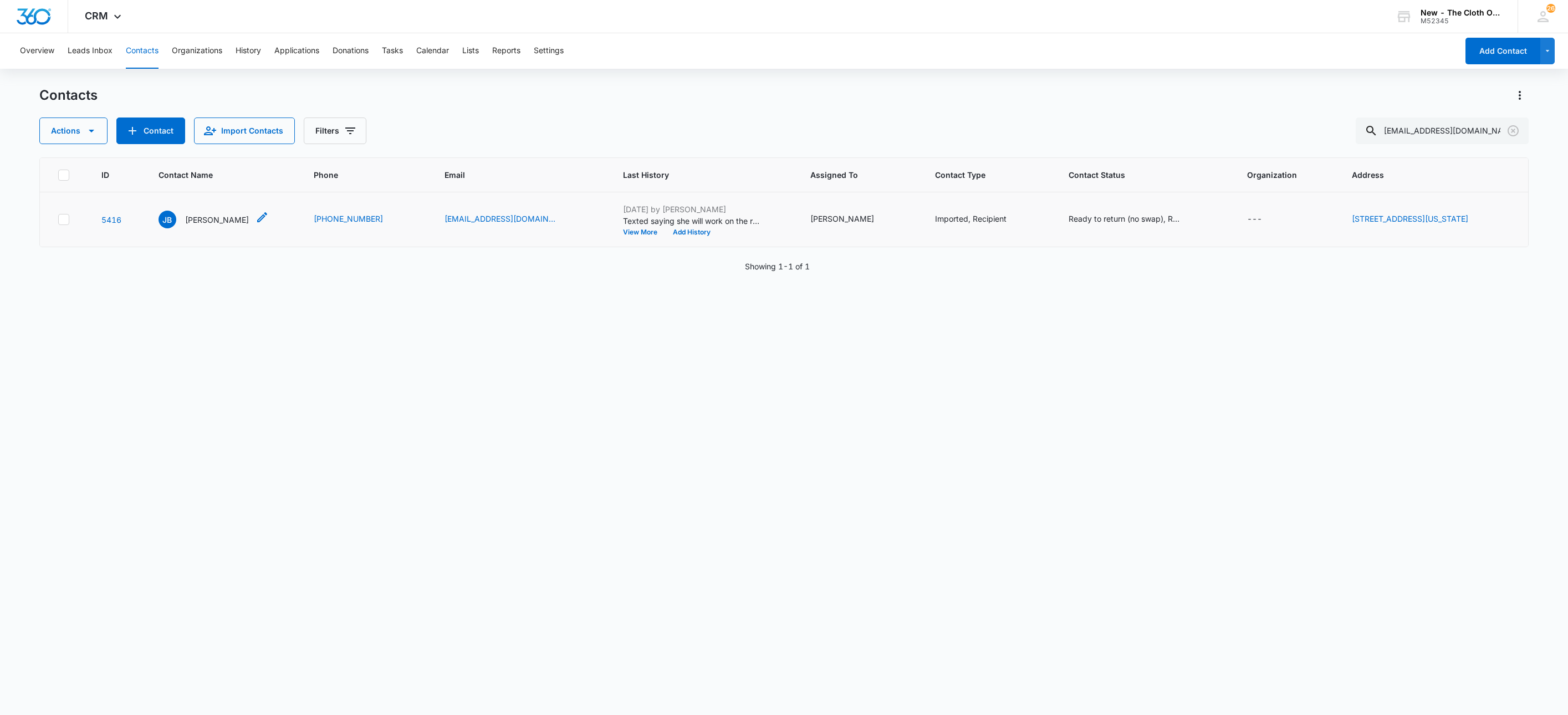
click at [206, 221] on p "Jamie Burden" at bounding box center [216, 220] width 63 height 12
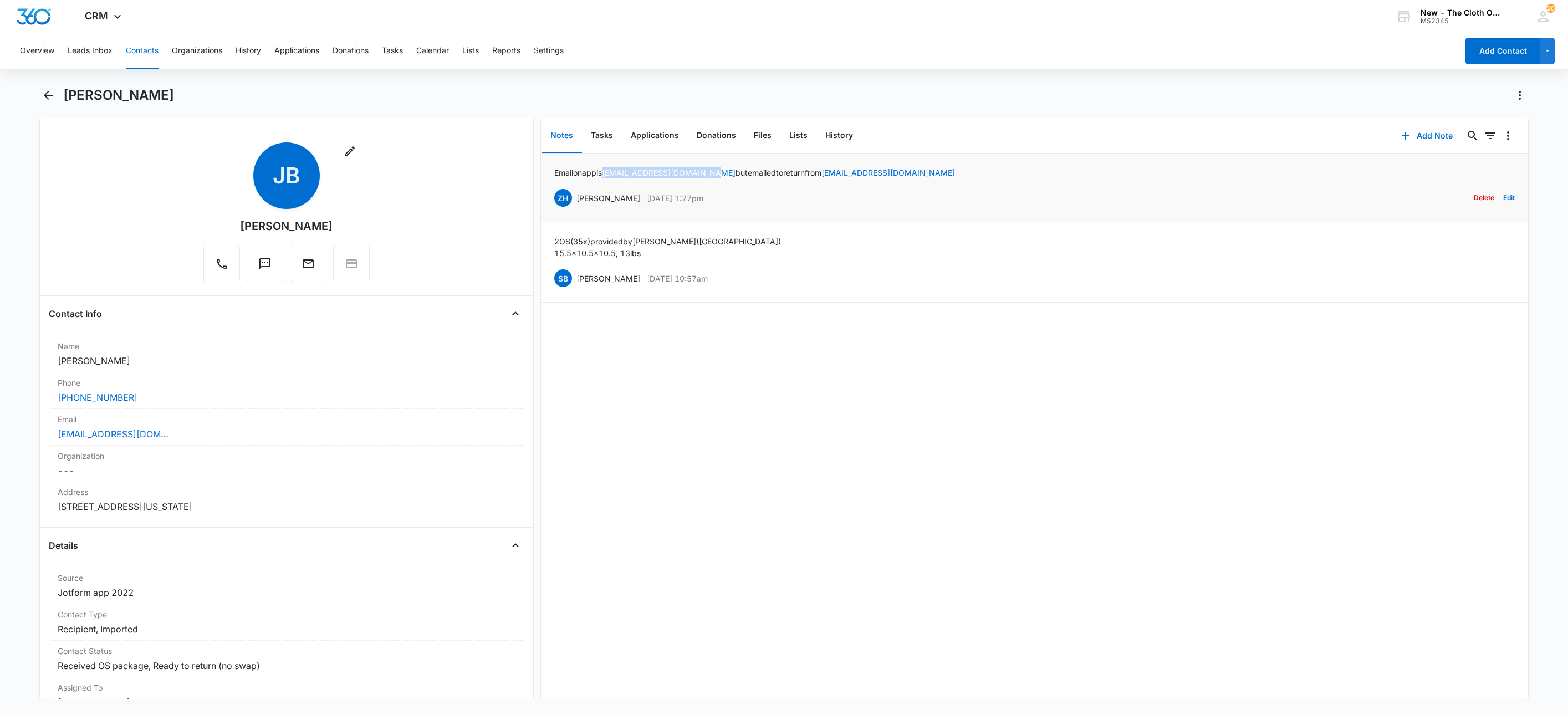
drag, startPoint x: 609, startPoint y: 179, endPoint x: 715, endPoint y: 179, distance: 106.0
click at [715, 179] on div "Email on app is jamienichole_f9@yahoo.com but emailed to return from jnburden20…" at bounding box center [1035, 188] width 961 height 42
copy p "jamienichole_f9@yahoo.com"
click at [145, 55] on button "Contacts" at bounding box center [142, 50] width 33 height 35
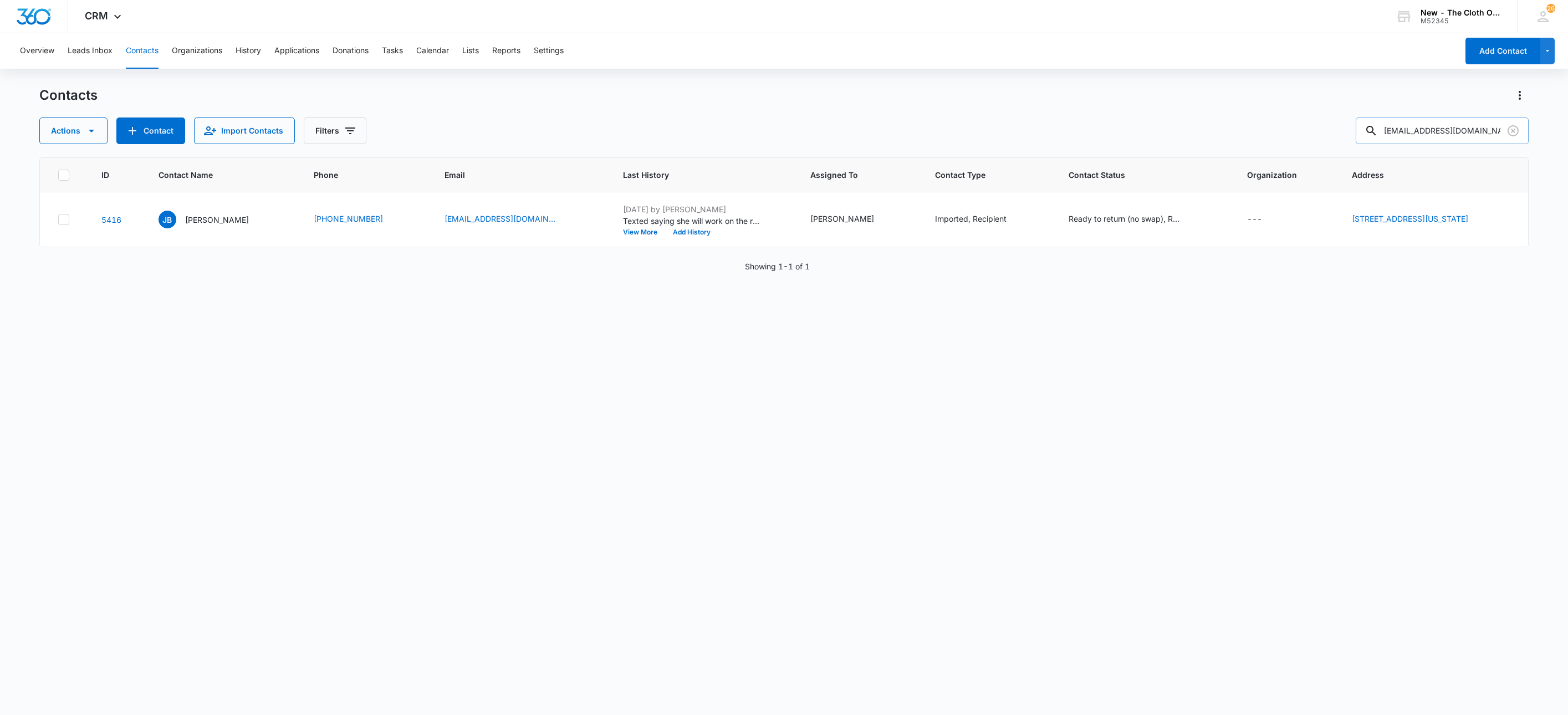
click at [1434, 133] on input "jburden20@gmail.com" at bounding box center [1442, 131] width 173 height 26
paste input "mrain@nmsu.edu"
type input "mrain@nmsu.edu"
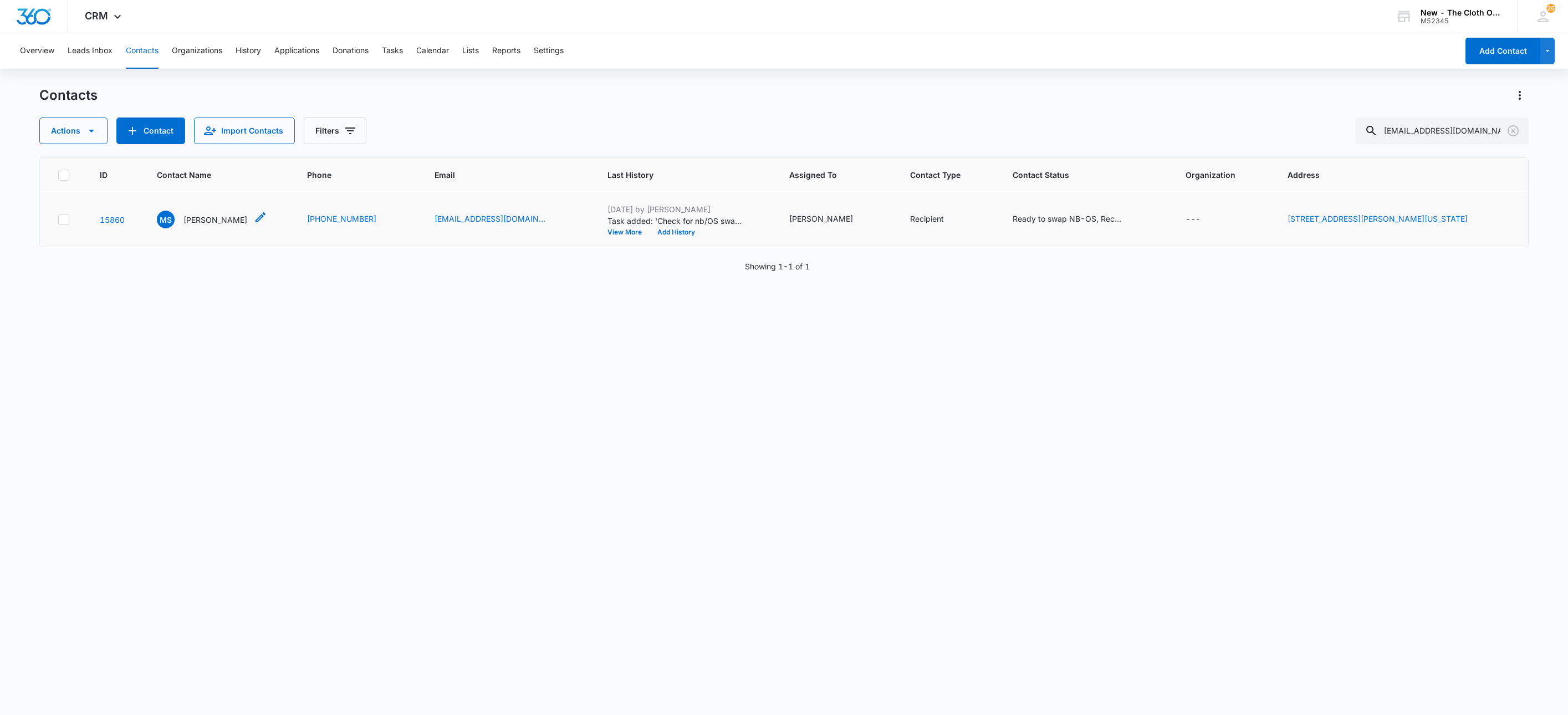
click at [225, 213] on div "MS Michaela Soto" at bounding box center [202, 220] width 90 height 18
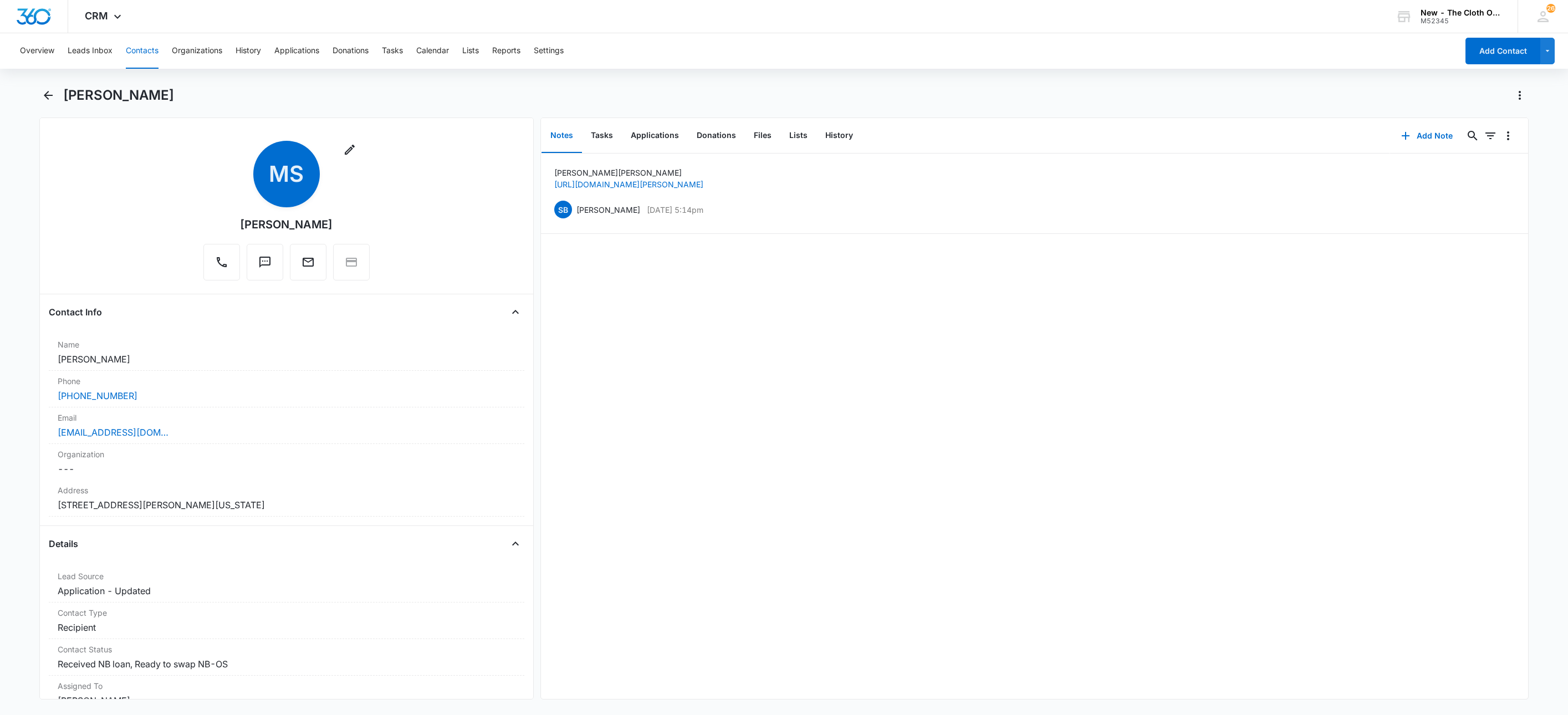
scroll to position [416, 0]
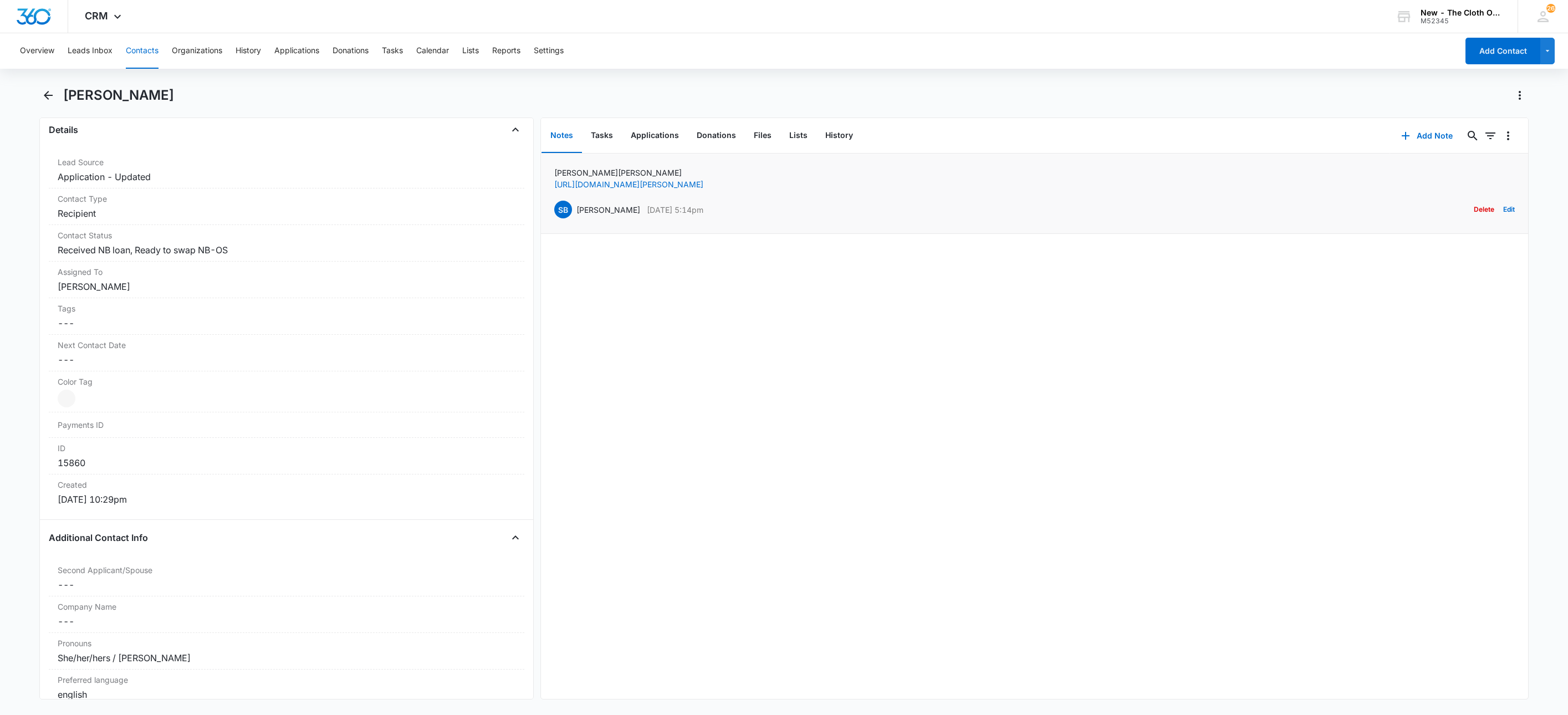
click at [573, 171] on p "Michaela Soto" at bounding box center [629, 173] width 149 height 12
copy p "Michaela Soto"
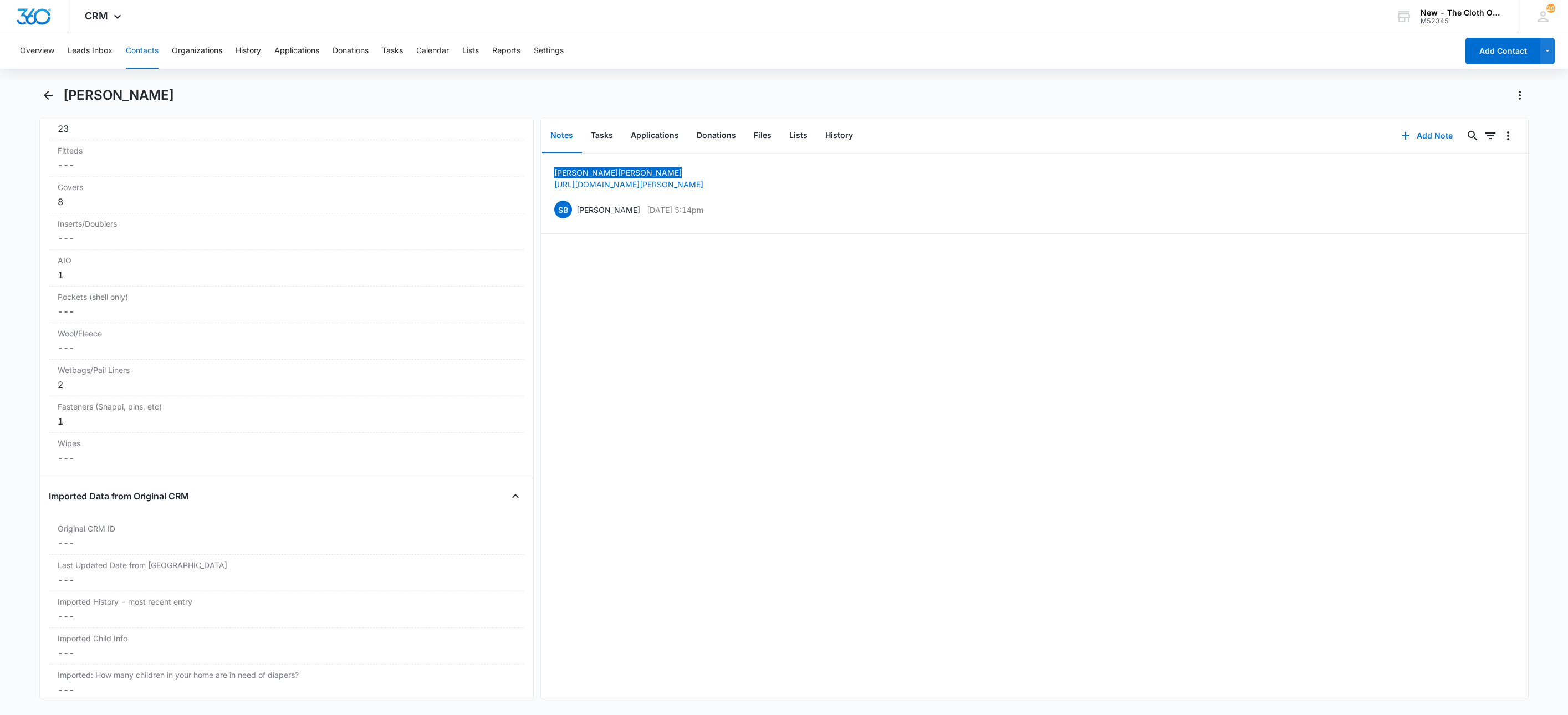
scroll to position [2575, 0]
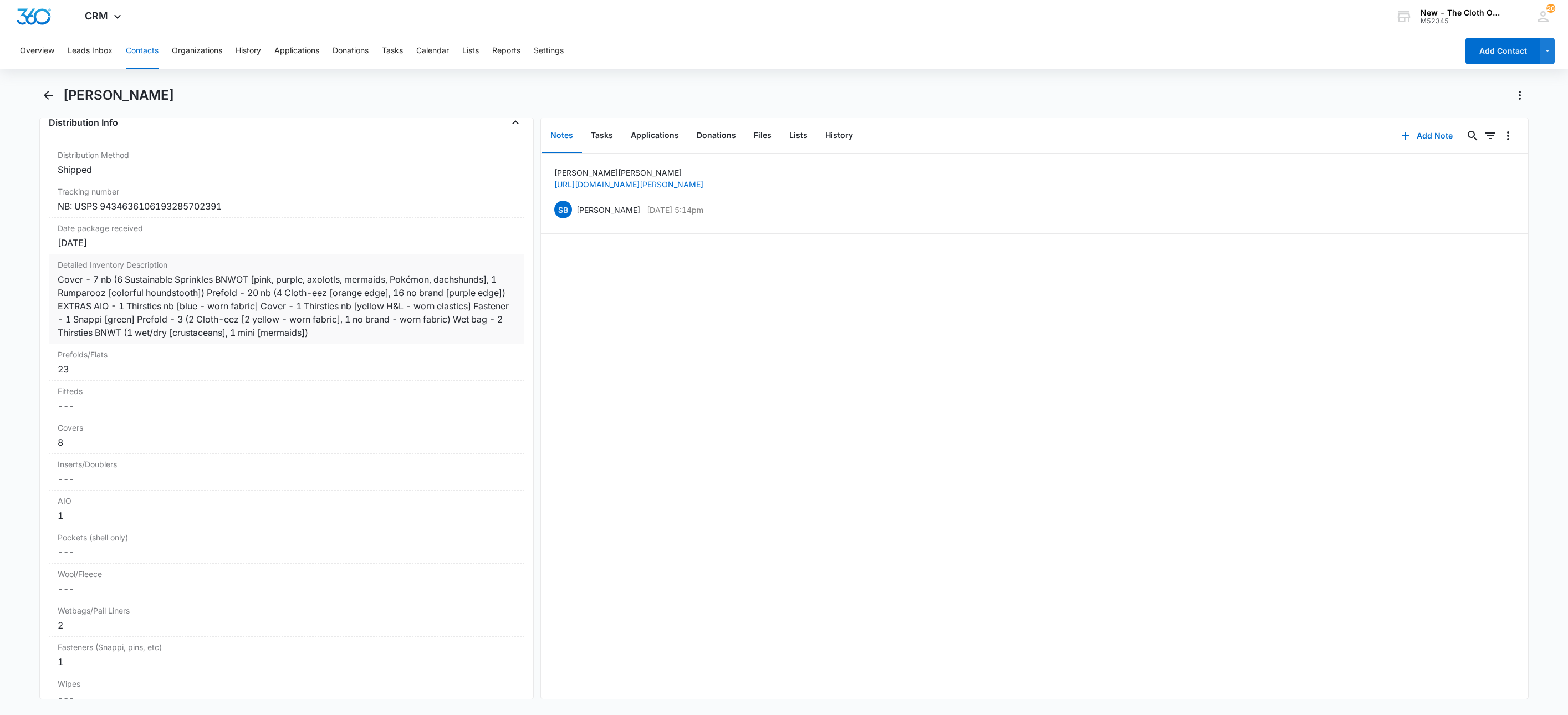
click at [462, 339] on div "Cover - 7 nb (6 Sustainable Sprinkles BNWOT [pink, purple, axolotls, mermaids, …" at bounding box center [286, 305] width 458 height 67
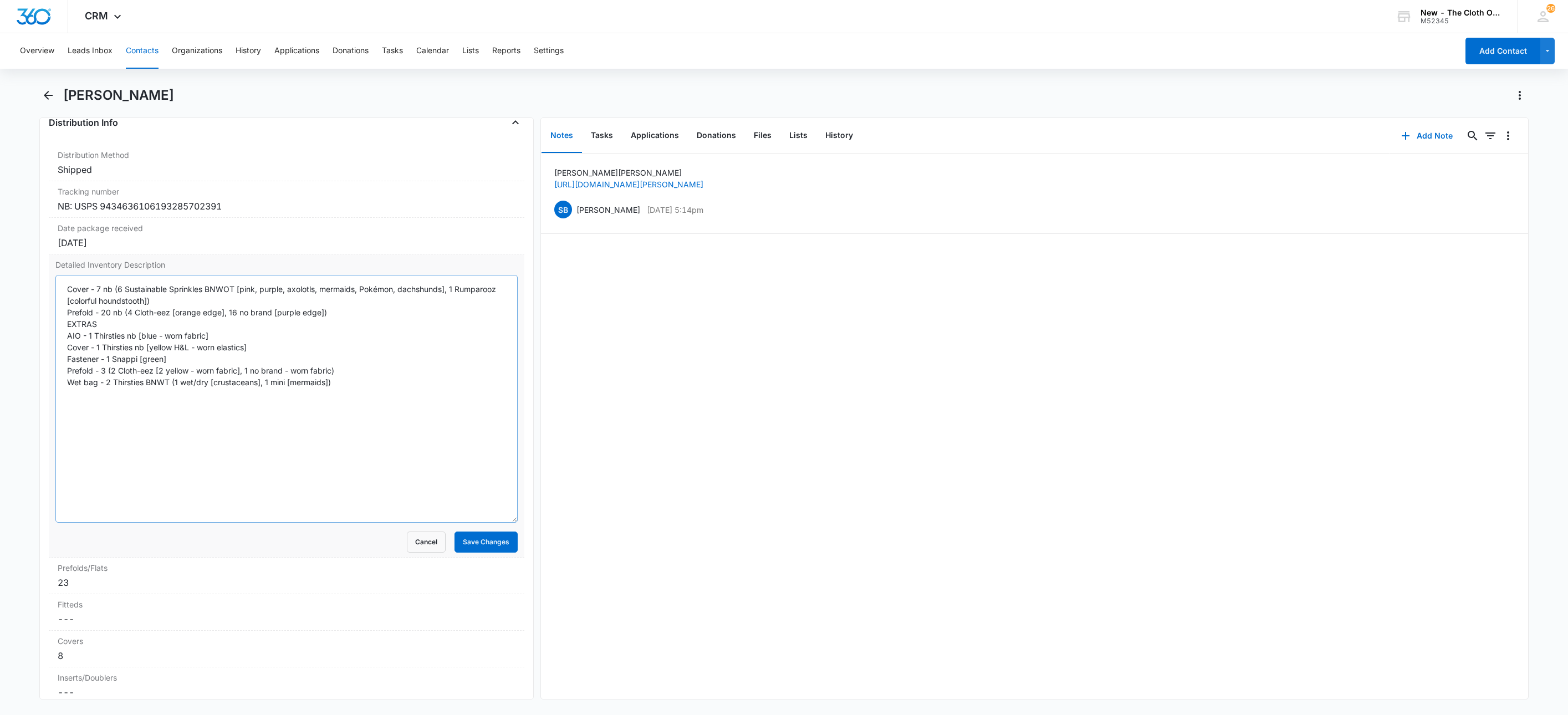
drag, startPoint x: 500, startPoint y: 346, endPoint x: 487, endPoint y: 531, distance: 185.5
click at [487, 522] on textarea "Cover - 7 nb (6 Sustainable Sprinkles BNWOT [pink, purple, axolotls, mermaids, …" at bounding box center [286, 398] width 462 height 248
drag, startPoint x: 384, startPoint y: 407, endPoint x: 30, endPoint y: 296, distance: 371.0
click at [30, 296] on main "Michaela Soto Remove MS Michaela Soto Contact Info Name Cancel Save Changes Mic…" at bounding box center [784, 399] width 1568 height 626
click at [411, 553] on button "Cancel" at bounding box center [426, 542] width 39 height 21
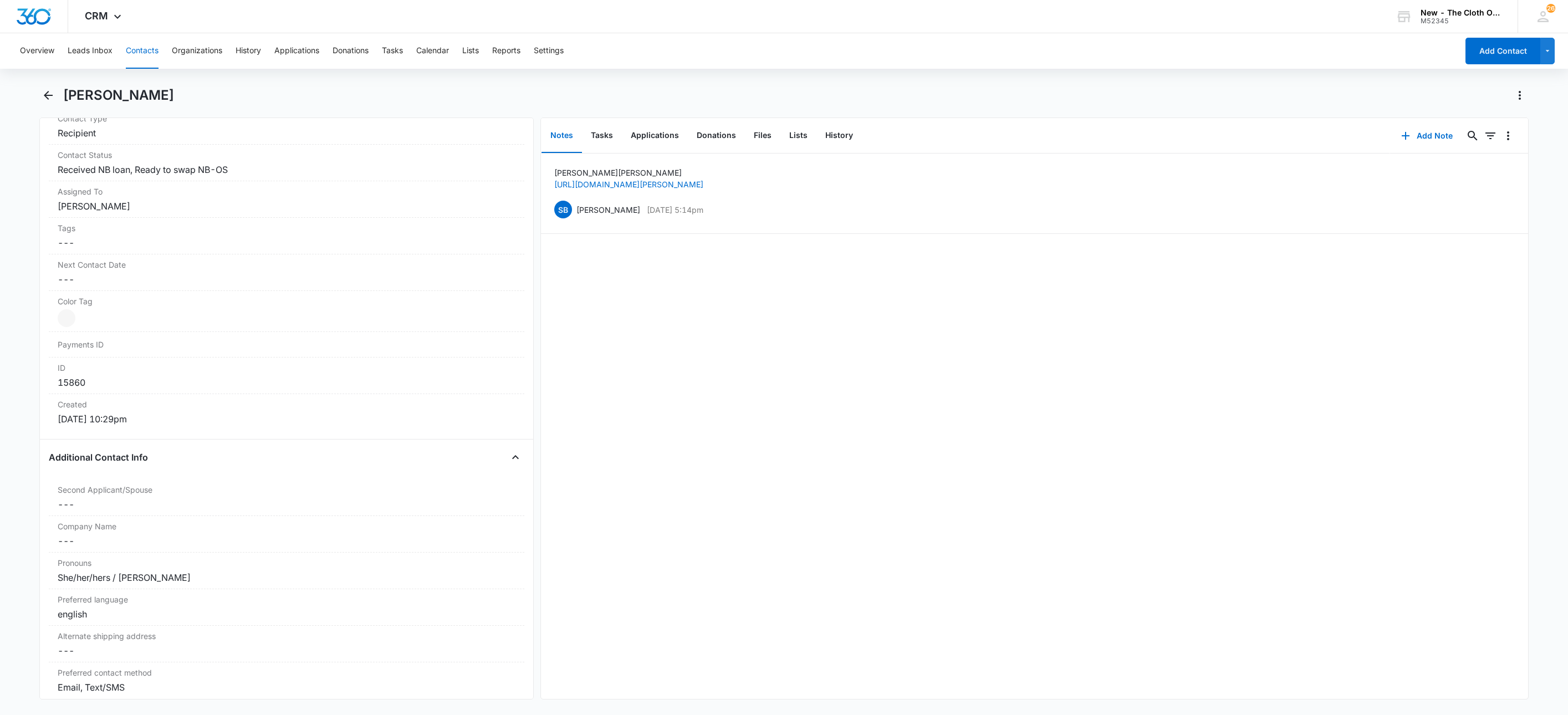
scroll to position [330, 0]
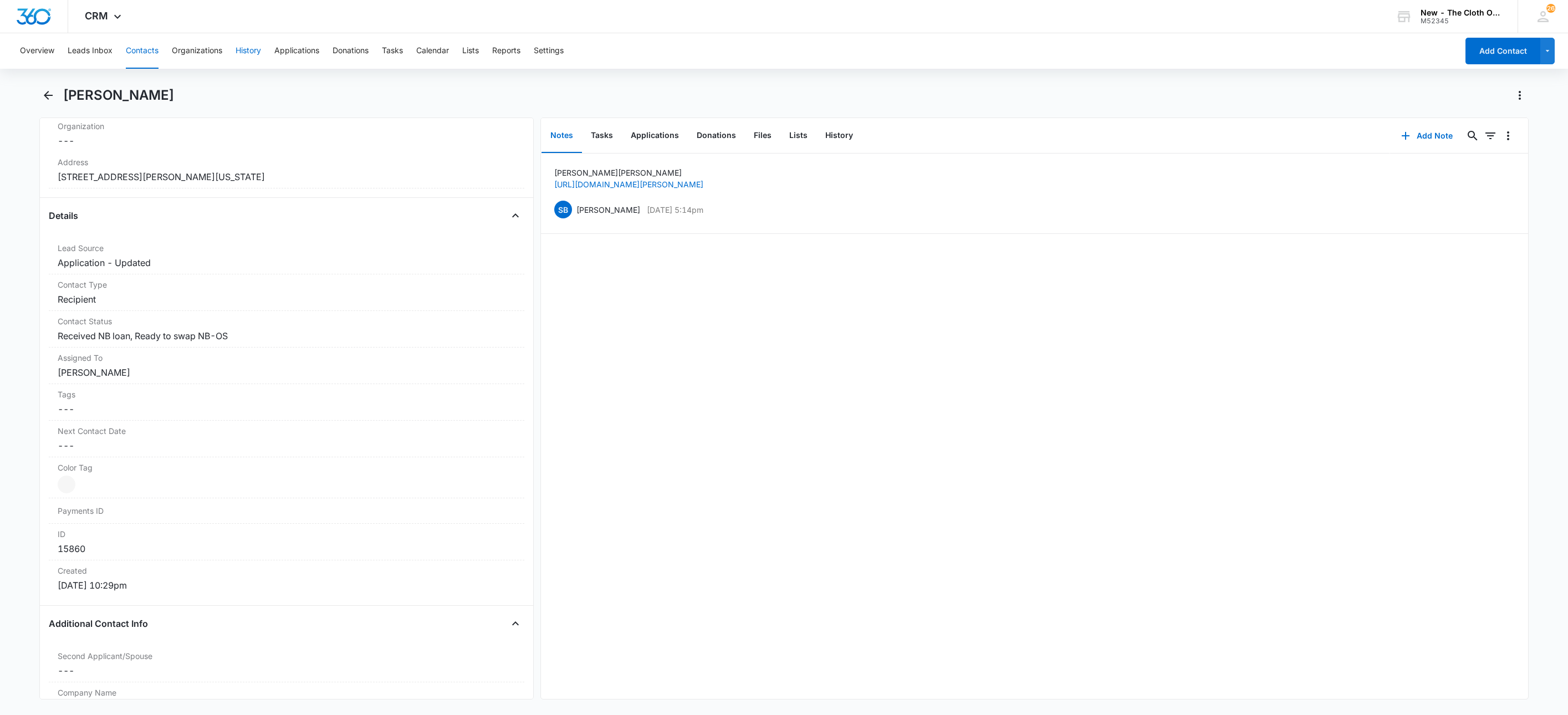
drag, startPoint x: 154, startPoint y: 55, endPoint x: 238, endPoint y: 53, distance: 84.0
click at [153, 55] on button "Contacts" at bounding box center [142, 50] width 33 height 35
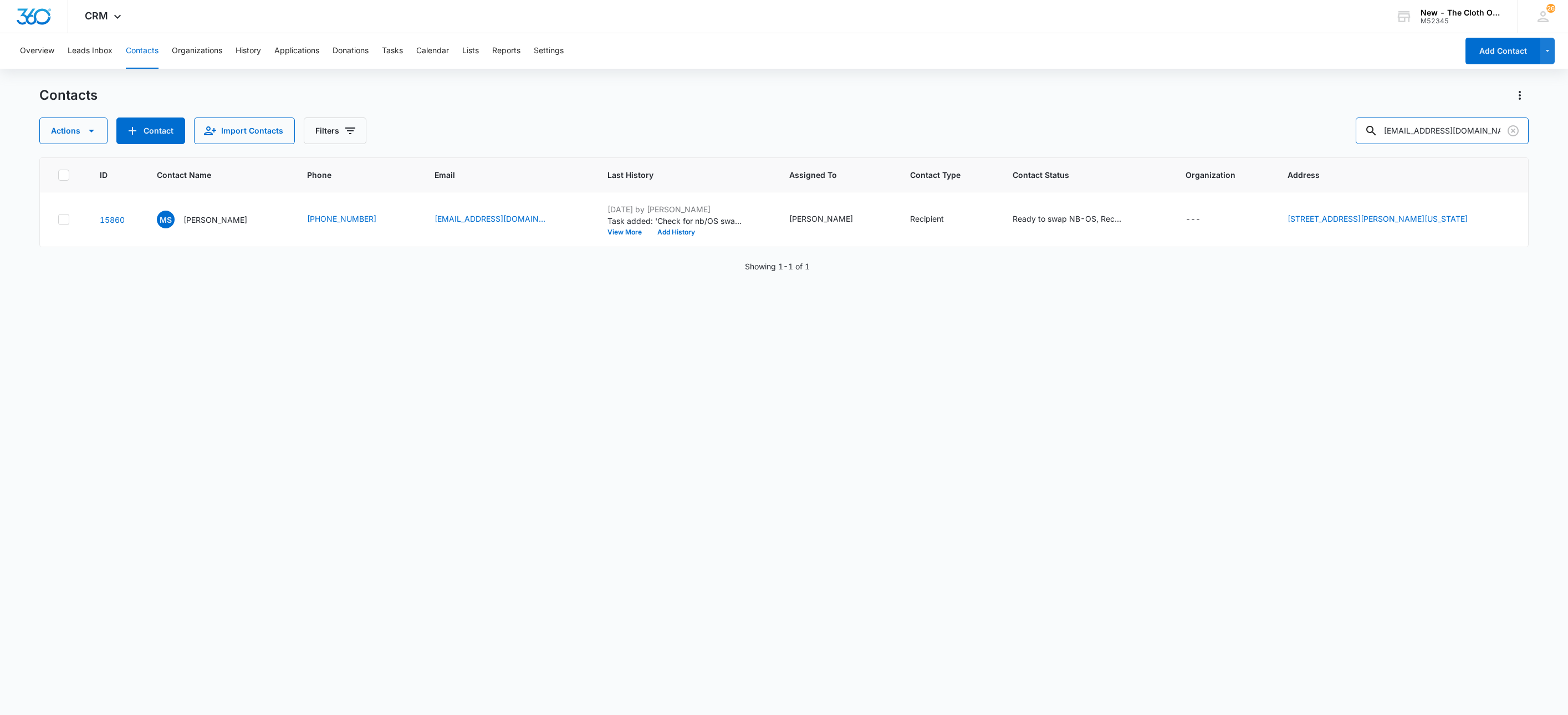
drag, startPoint x: 1482, startPoint y: 128, endPoint x: 1232, endPoint y: 146, distance: 250.6
click at [1264, 135] on div "Actions Contact Import Contacts Filters mrain@nmsu.edu" at bounding box center [784, 131] width 1490 height 26
paste input "Anna Montana Cirell"
type input "Anna Montana Cirell"
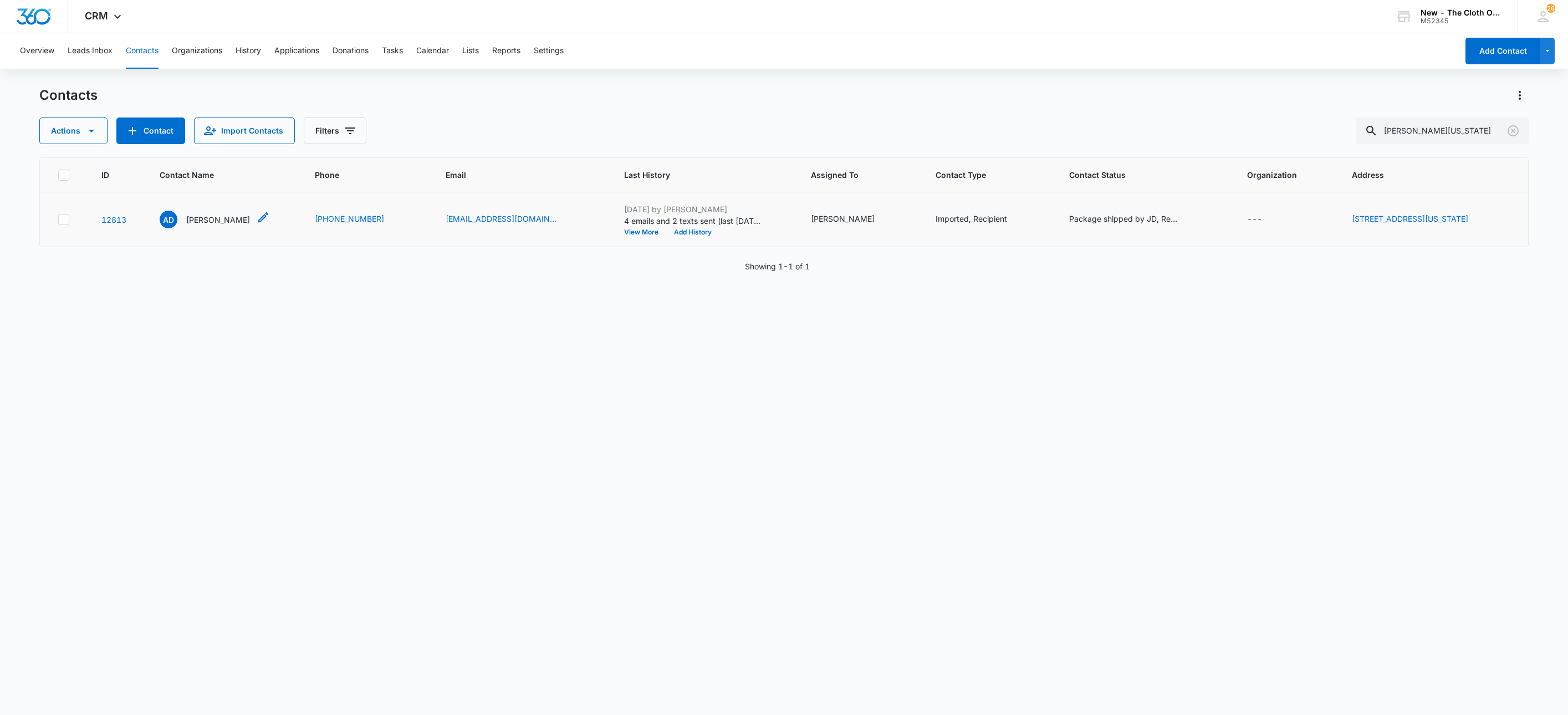
click at [215, 215] on p "Anna Dixon" at bounding box center [217, 220] width 63 height 12
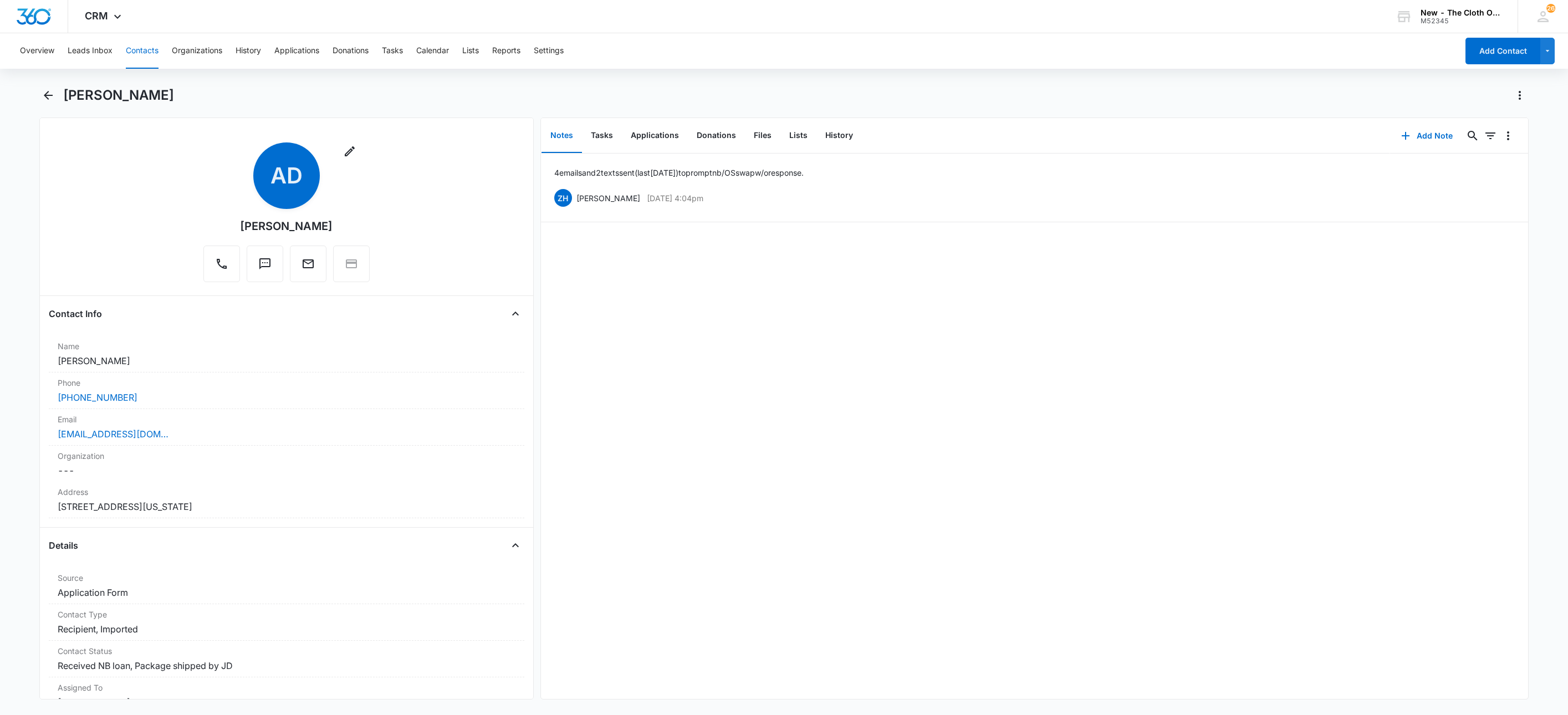
click at [140, 53] on button "Contacts" at bounding box center [142, 50] width 33 height 35
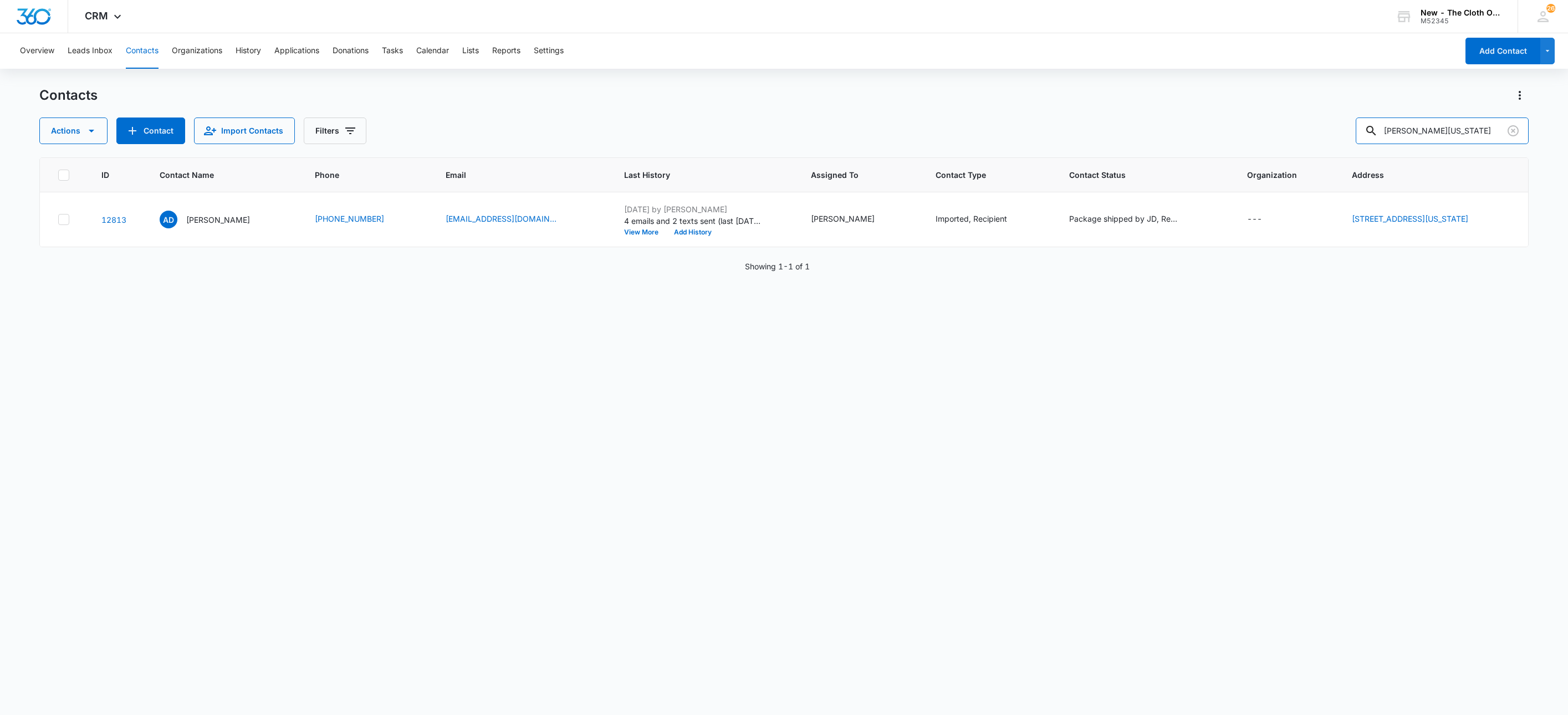
drag, startPoint x: 1475, startPoint y: 128, endPoint x: 1129, endPoint y: 123, distance: 346.0
click at [1149, 123] on div "Actions Contact Import Contacts Filters Anna Montana Cirell" at bounding box center [784, 131] width 1490 height 26
paste input "acirell@asu.ed"
type input "acirell@asu.edu"
click at [208, 208] on td "AC Anna Cirell" at bounding box center [230, 220] width 160 height 55
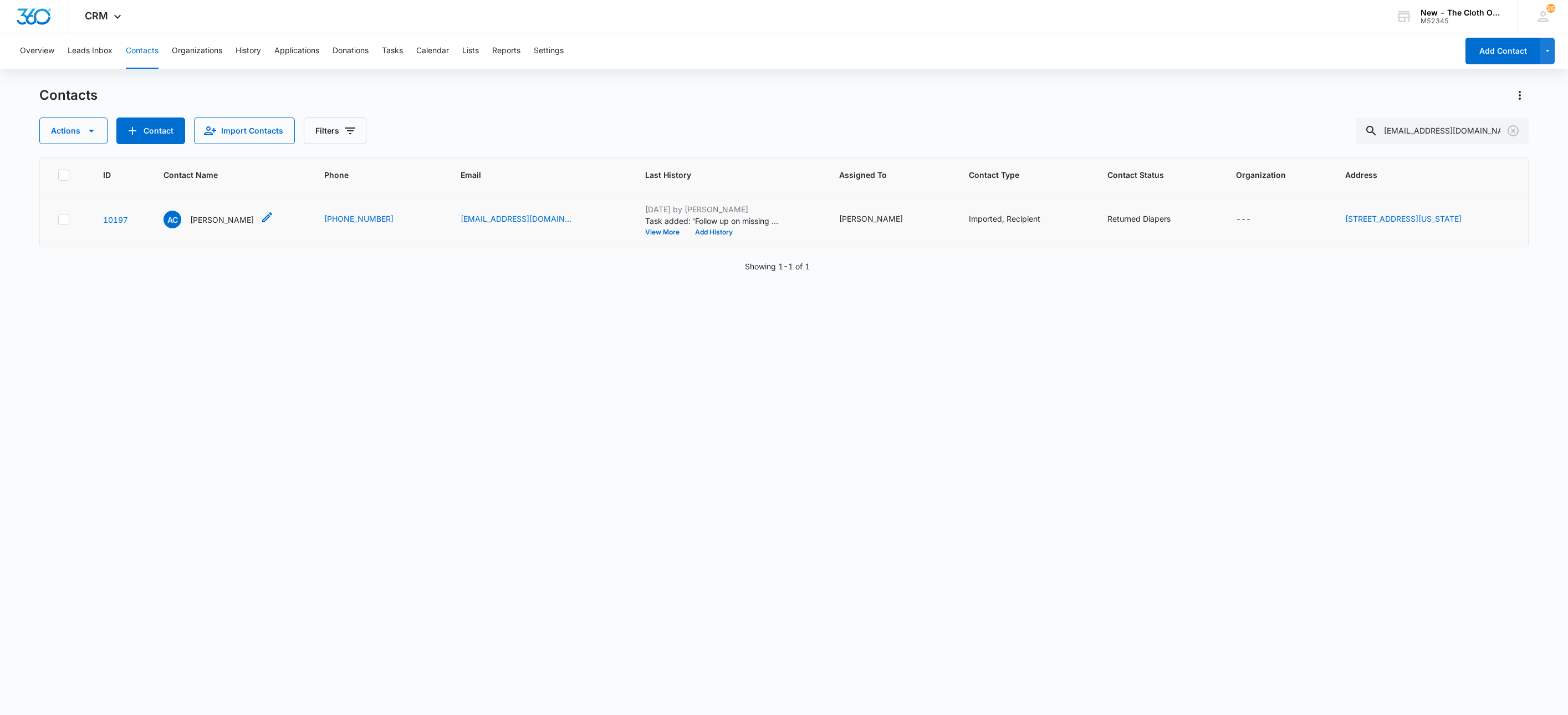
click at [211, 221] on p "Anna Cirell" at bounding box center [221, 220] width 63 height 12
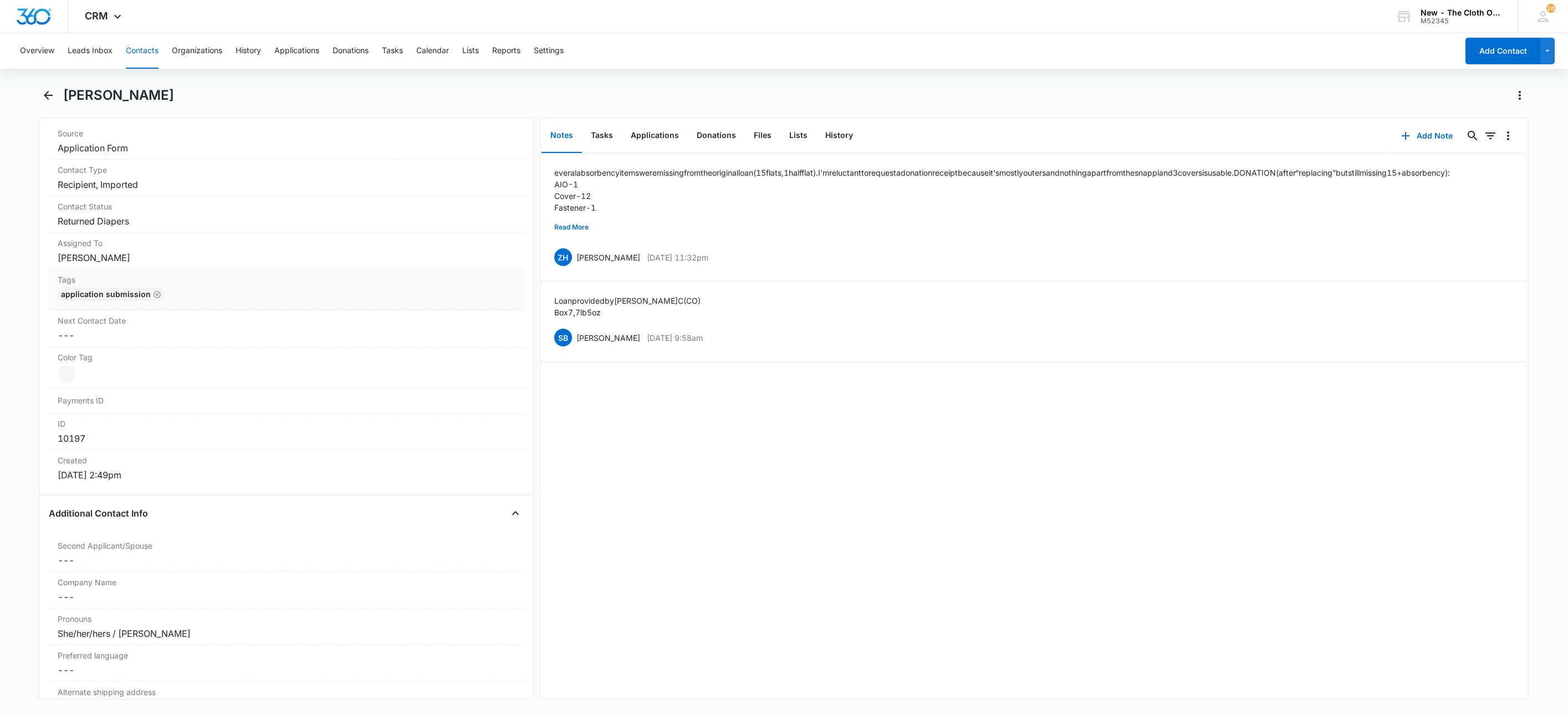
scroll to position [416, 0]
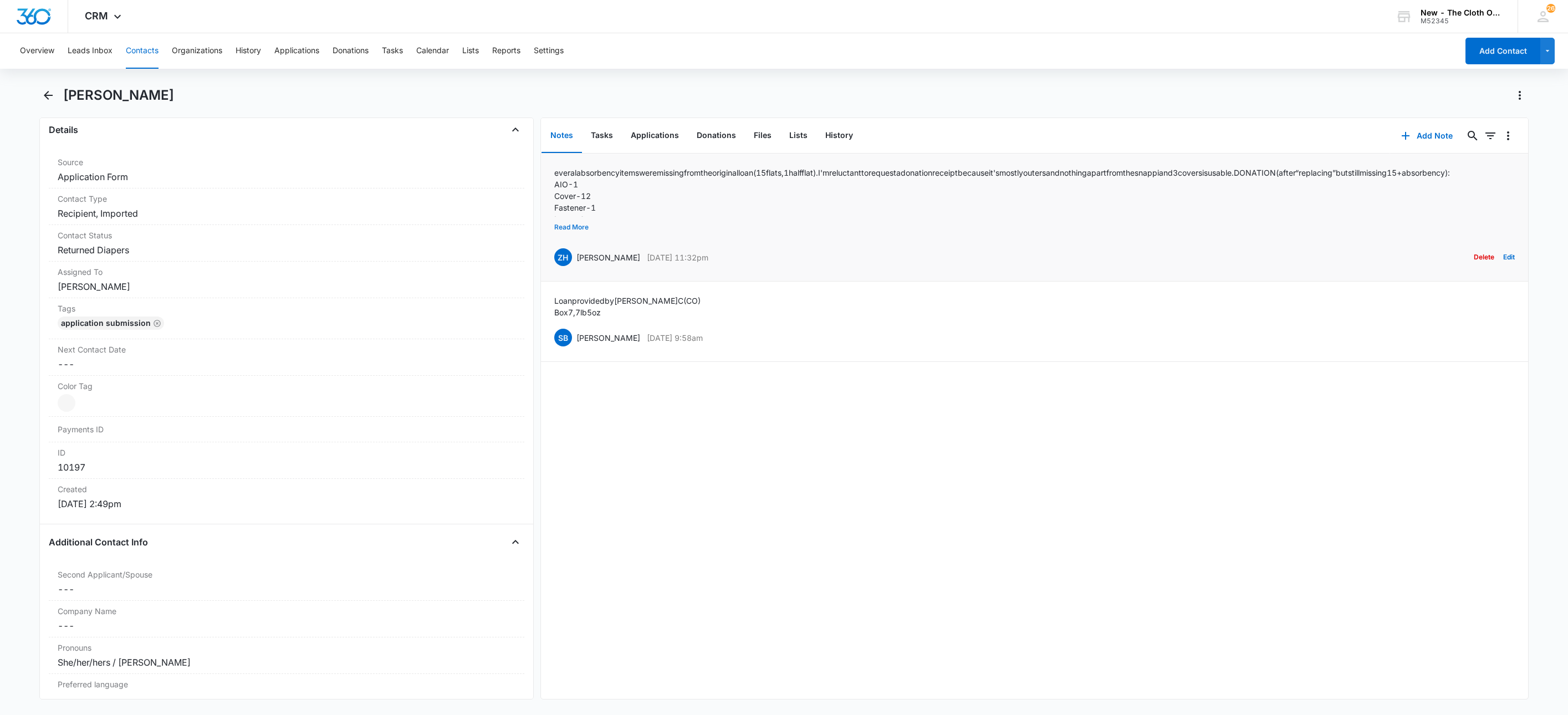
click at [567, 225] on button "Read More" at bounding box center [572, 227] width 35 height 21
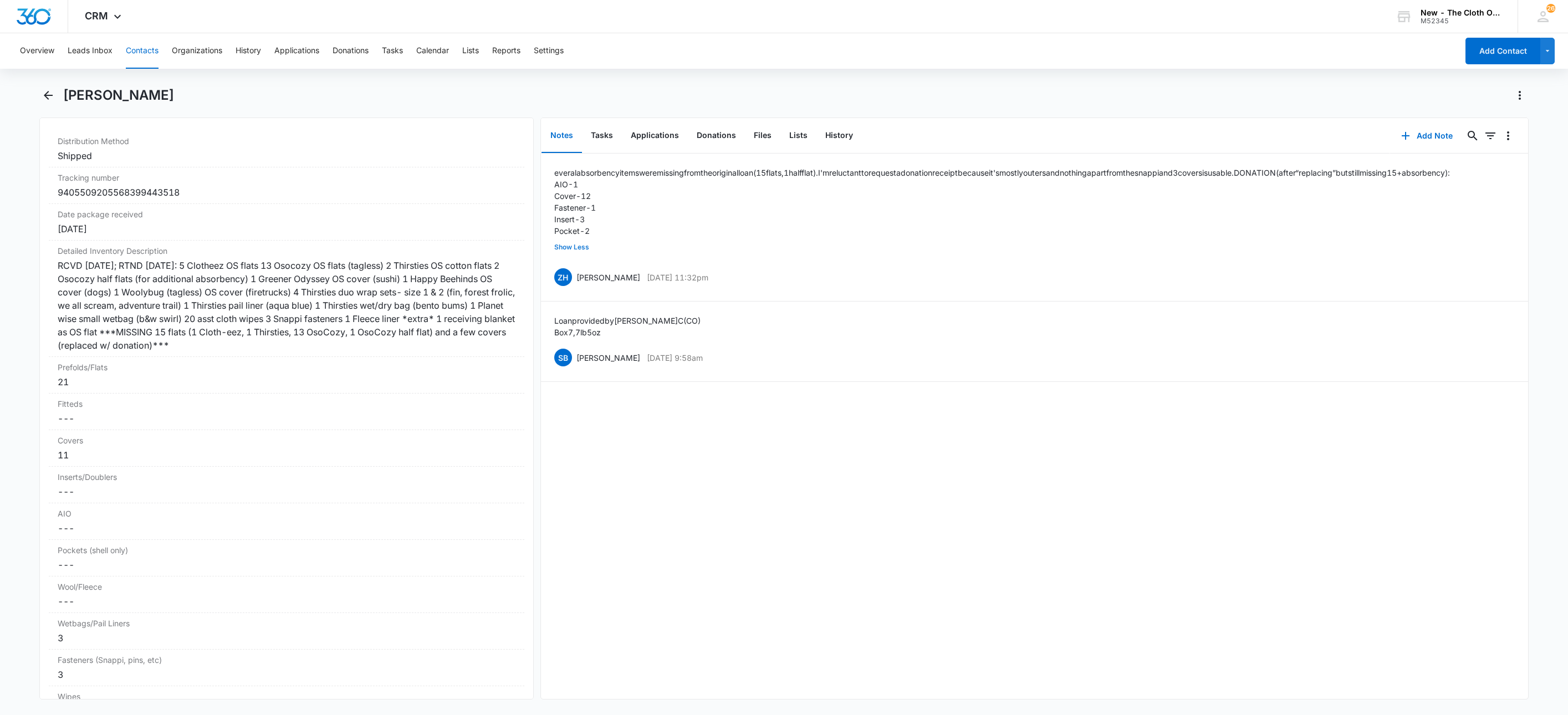
scroll to position [2596, 0]
click at [158, 47] on div "Overview Leads Inbox Contacts Organizations History Applications Donations Task…" at bounding box center [735, 50] width 1445 height 35
click at [146, 47] on button "Contacts" at bounding box center [142, 50] width 33 height 35
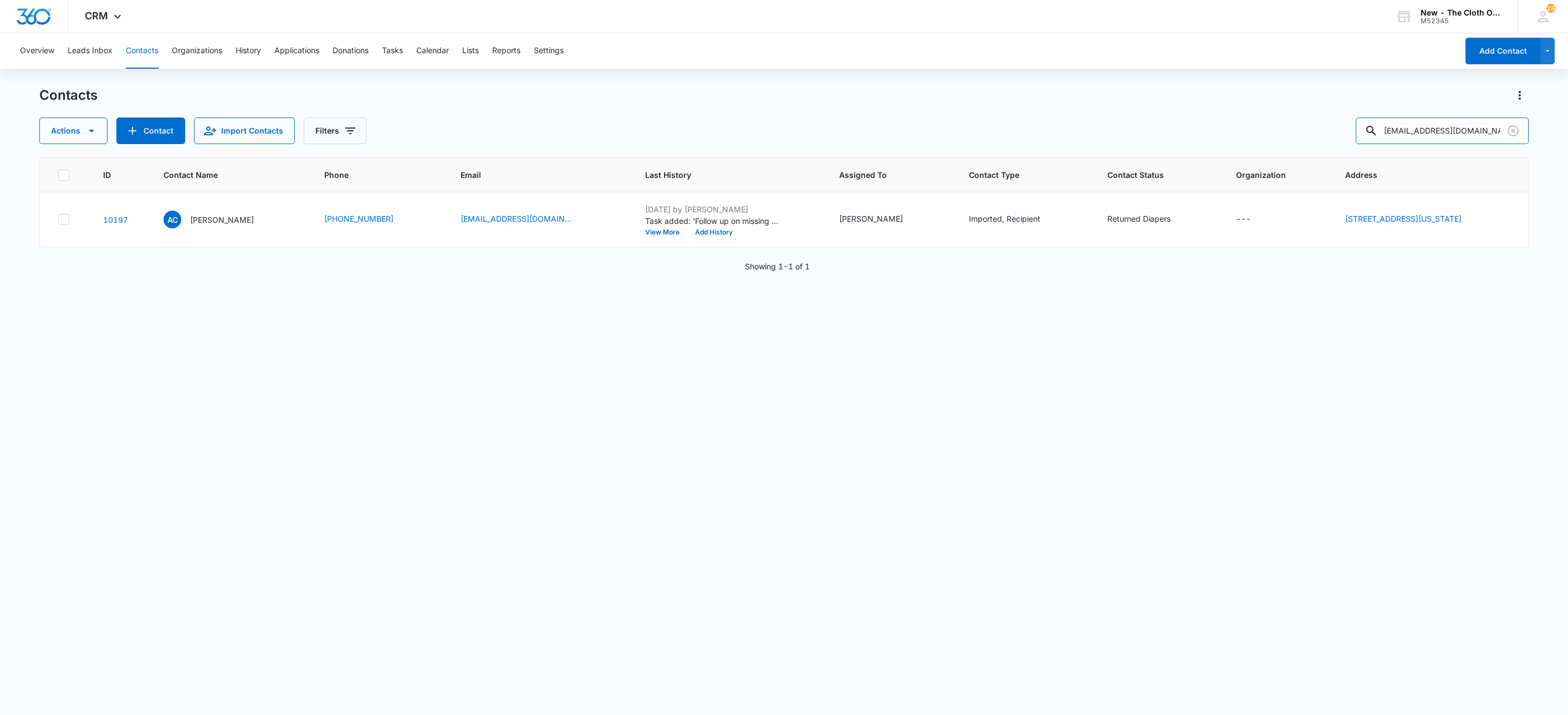
drag, startPoint x: 1473, startPoint y: 132, endPoint x: 1212, endPoint y: 142, distance: 261.2
click at [1221, 140] on div "Actions Contact Import Contacts Filters acirell@asu.edu" at bounding box center [784, 131] width 1490 height 26
paste input "[EMAIL_ADDRESS][DOMAIN_NAME]"
type input "[EMAIL_ADDRESS][DOMAIN_NAME]"
click at [198, 211] on div "HL Harry Legrand" at bounding box center [209, 220] width 90 height 18
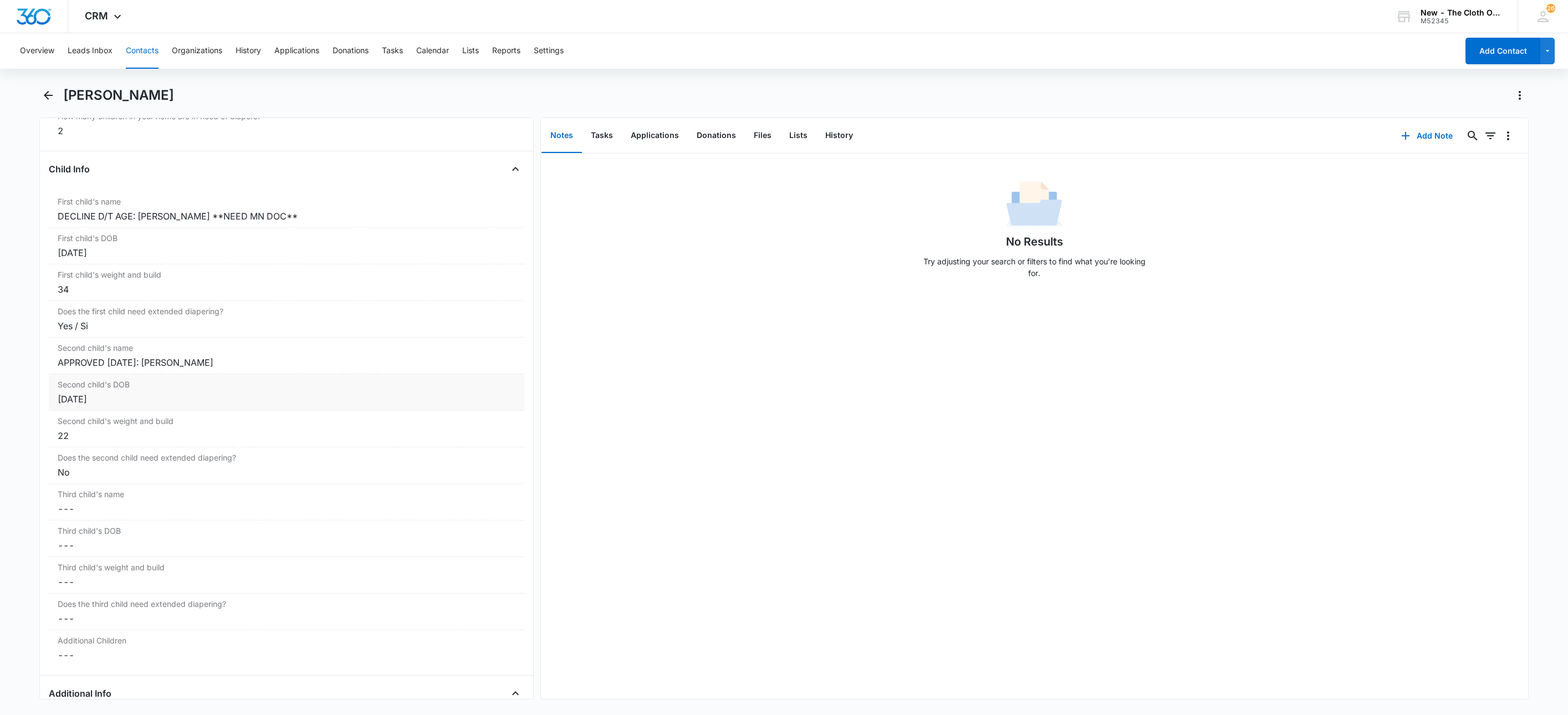
scroll to position [1247, 0]
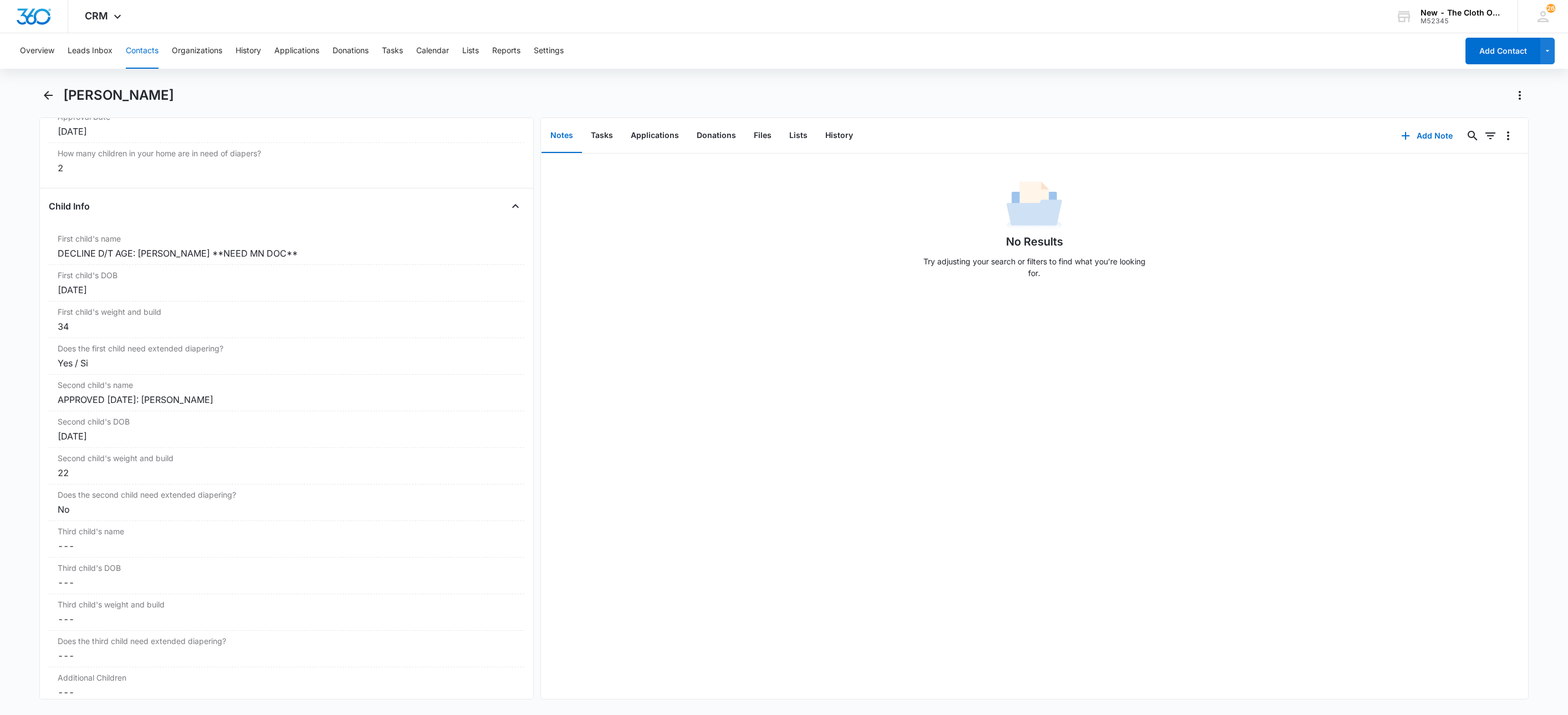
drag, startPoint x: 128, startPoint y: 49, endPoint x: 396, endPoint y: 108, distance: 274.4
click at [128, 49] on button "Contacts" at bounding box center [142, 50] width 33 height 35
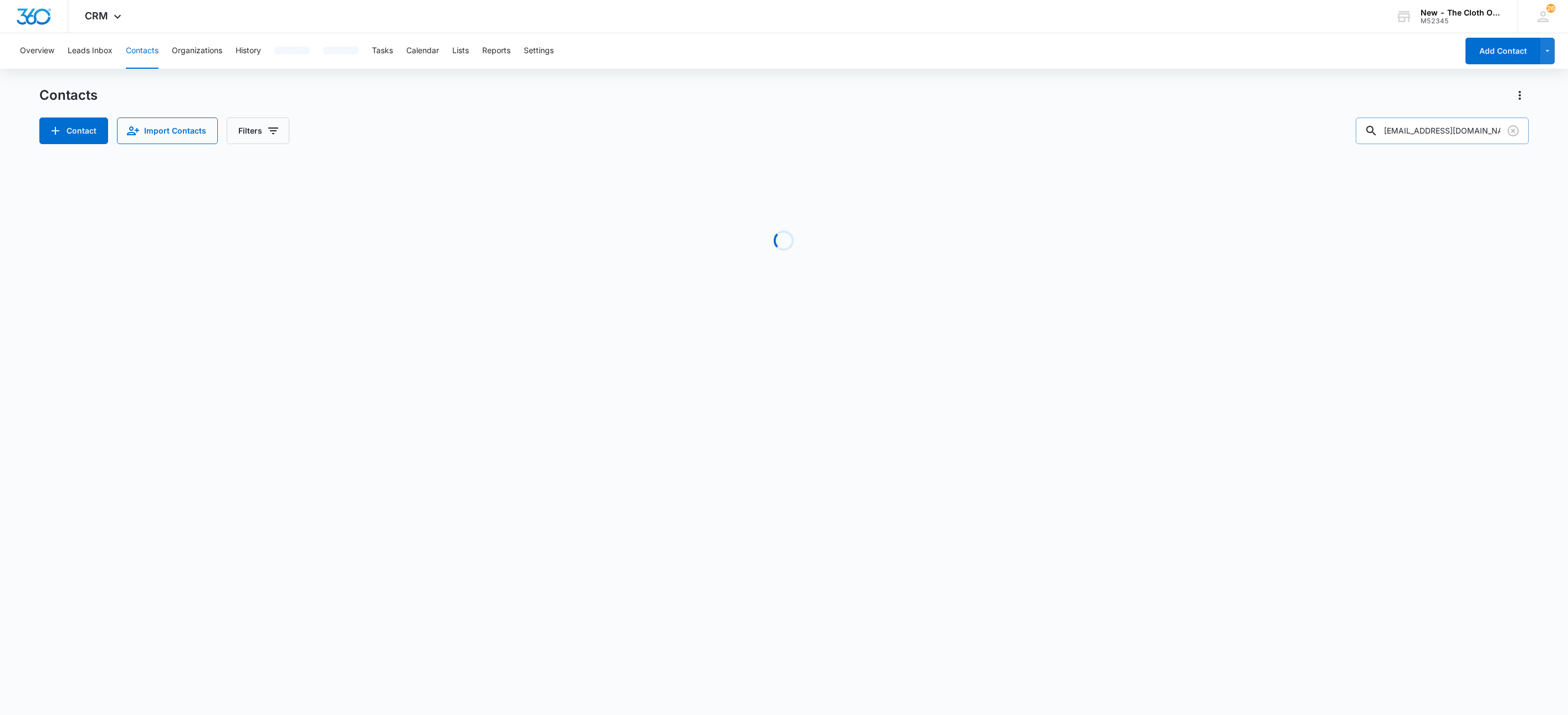
click at [1439, 130] on input "[EMAIL_ADDRESS][DOMAIN_NAME]" at bounding box center [1442, 131] width 173 height 26
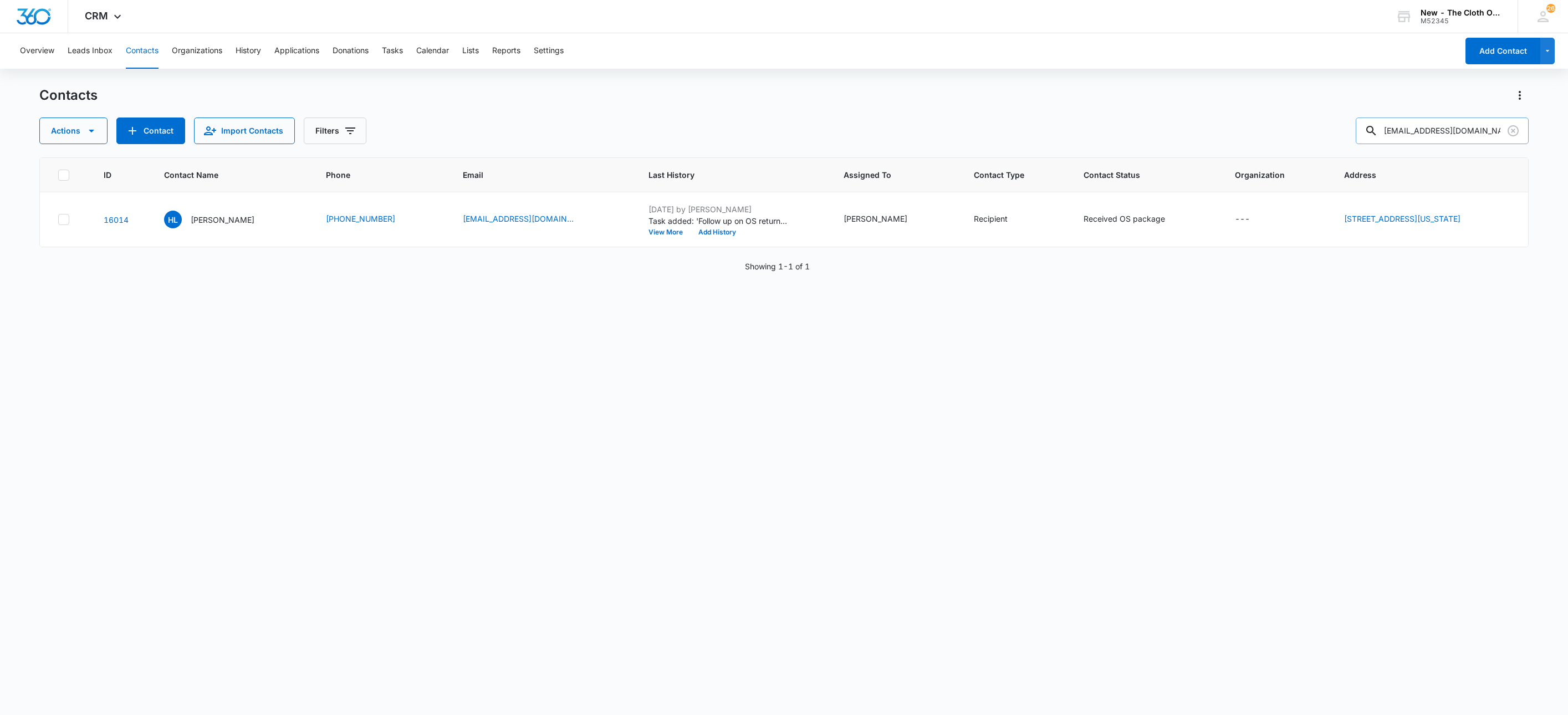
paste input "wearethecisnero"
type input "[EMAIL_ADDRESS][DOMAIN_NAME]"
click at [224, 218] on p "[PERSON_NAME]" at bounding box center [220, 220] width 63 height 12
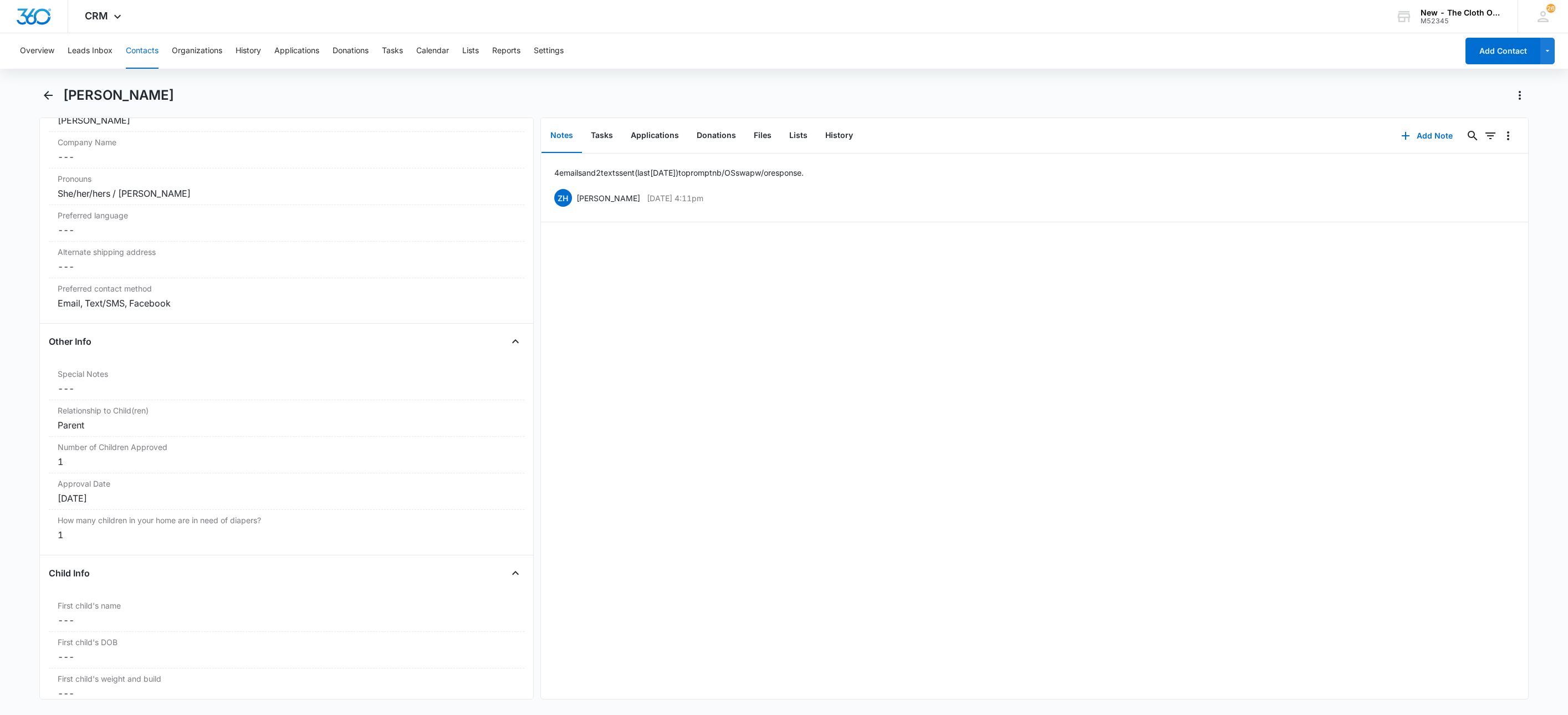
scroll to position [915, 0]
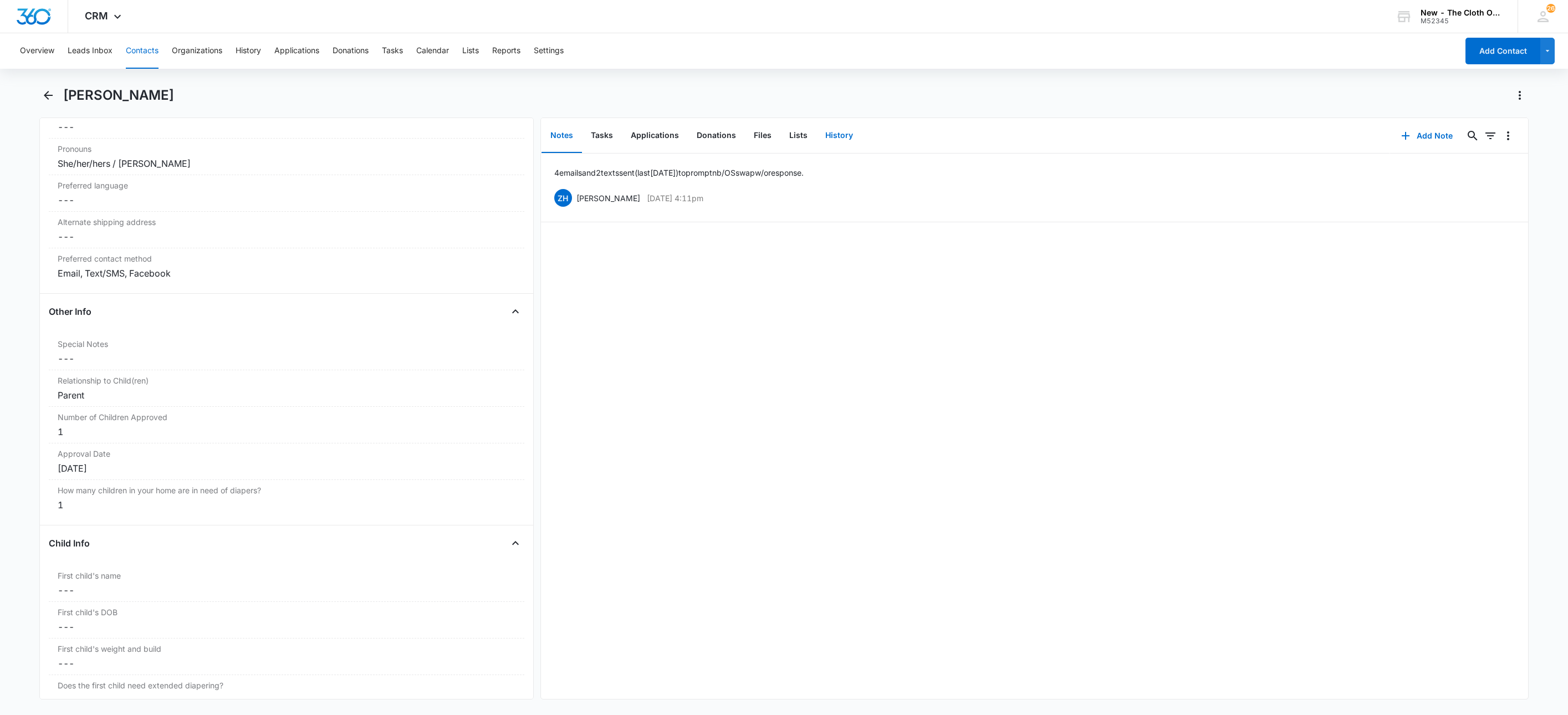
click at [827, 130] on button "History" at bounding box center [838, 136] width 45 height 35
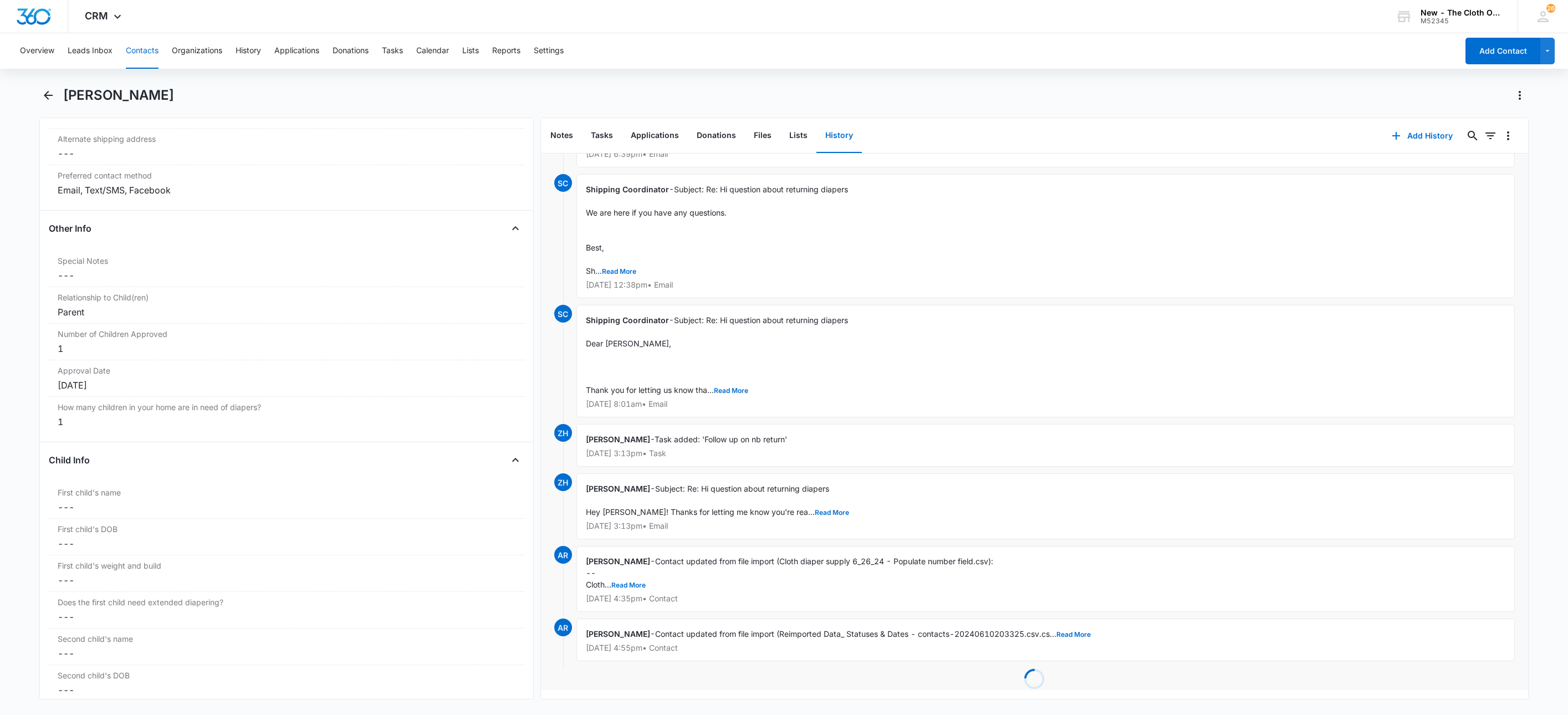
scroll to position [301, 0]
